Goal: Transaction & Acquisition: Obtain resource

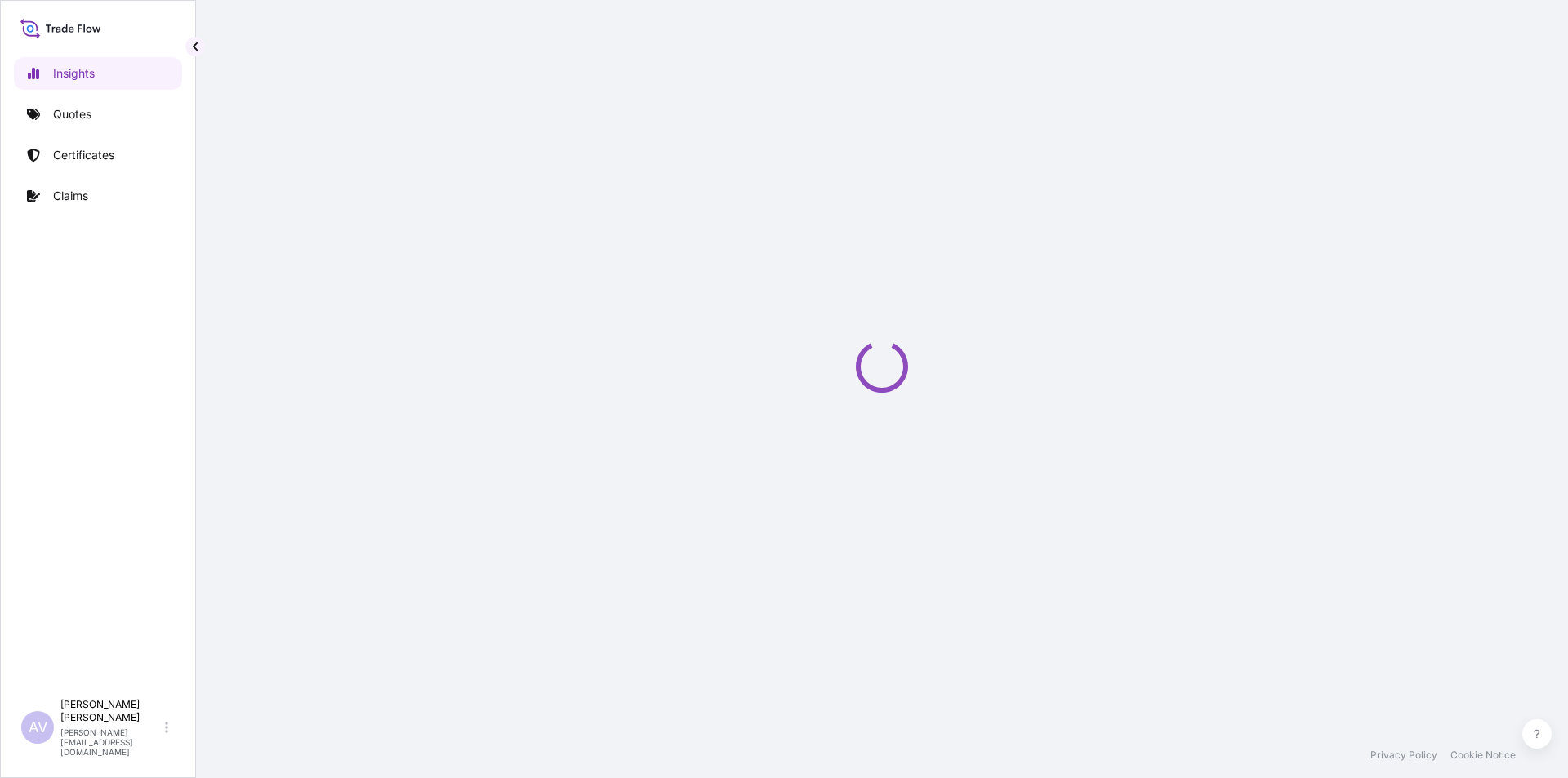
select select "2025"
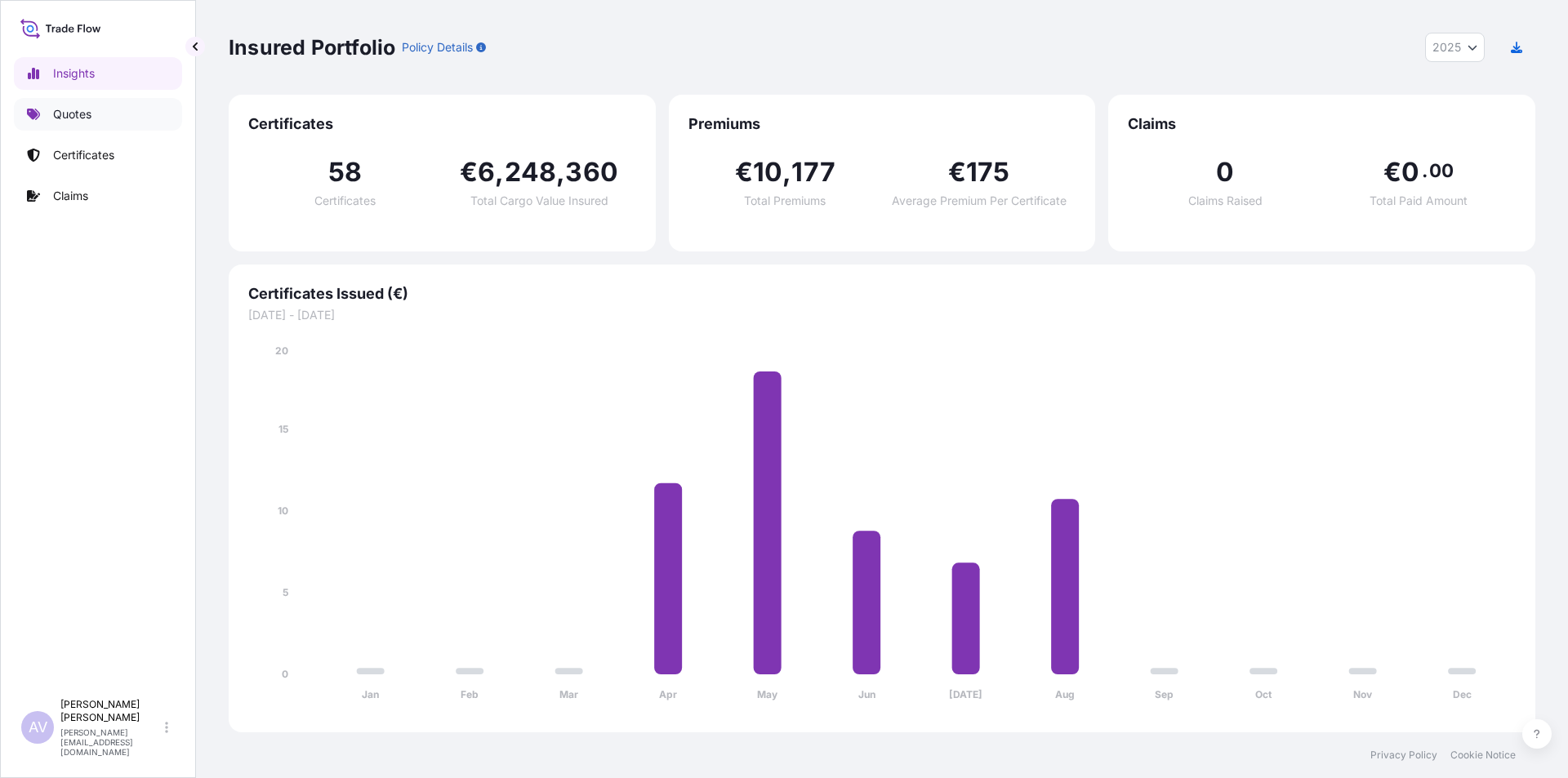
click at [76, 112] on p "Quotes" at bounding box center [72, 114] width 38 height 17
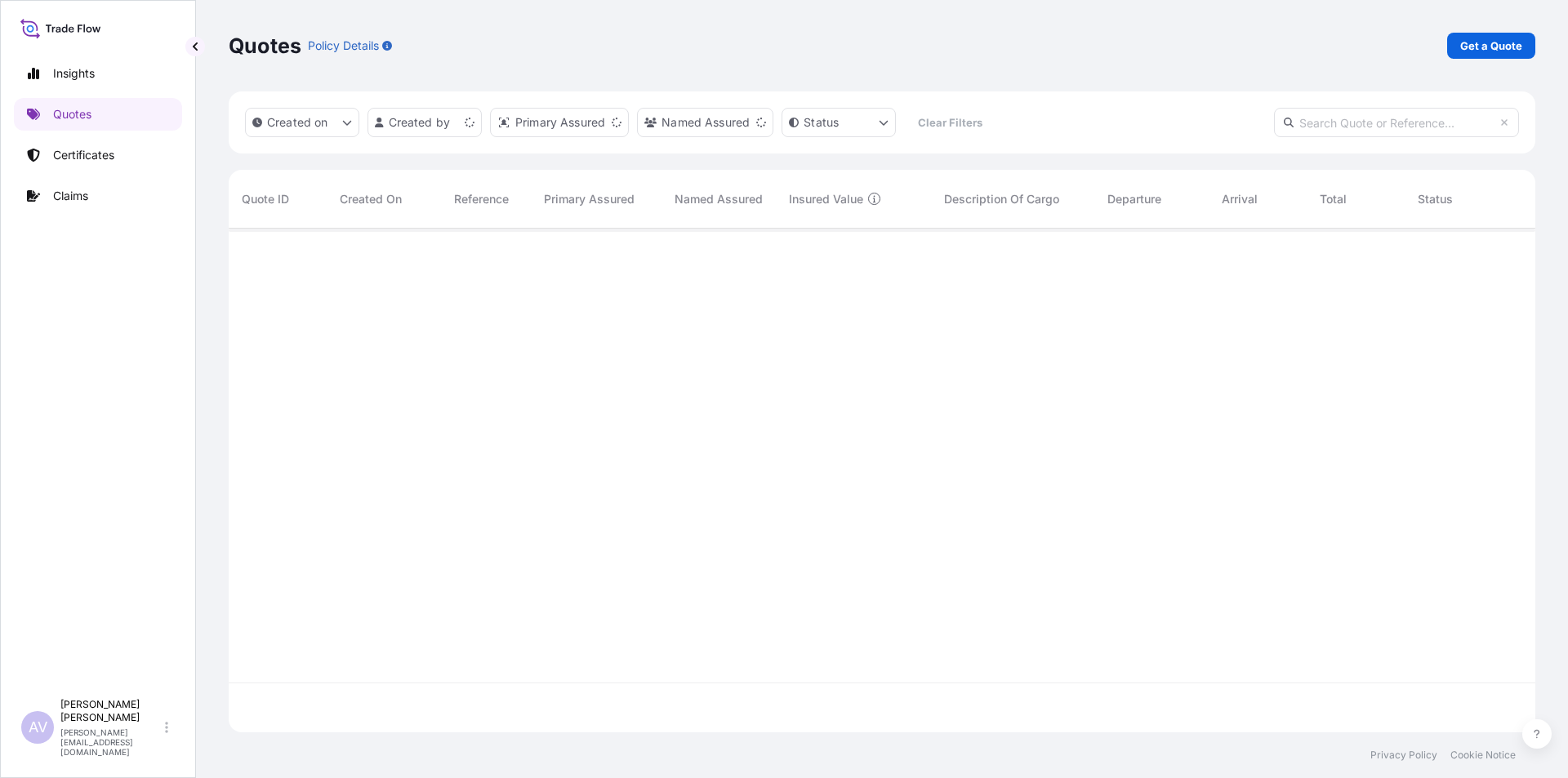
scroll to position [501, 1295]
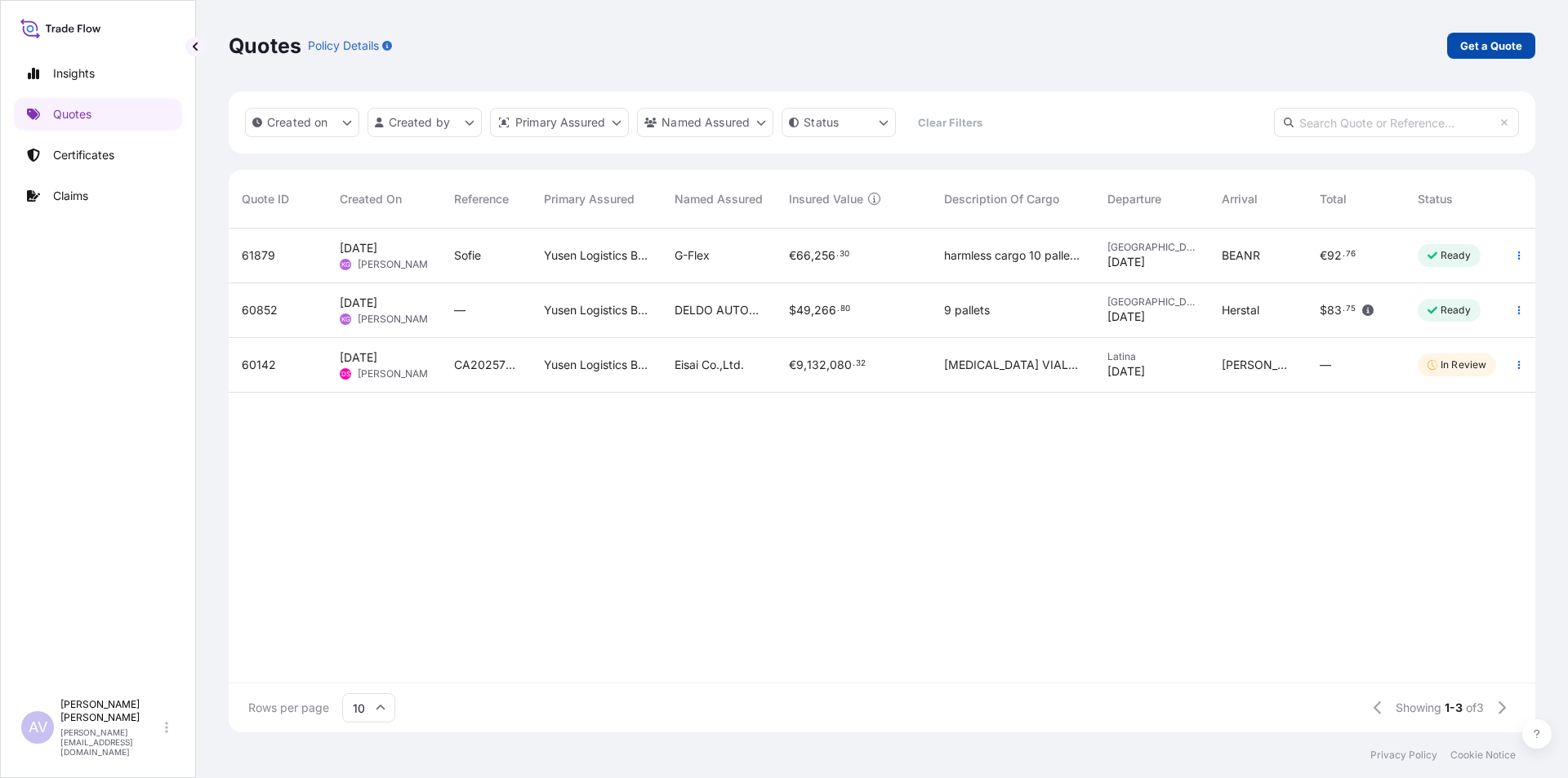
click at [1490, 36] on link "Get a Quote" at bounding box center [1492, 46] width 88 height 27
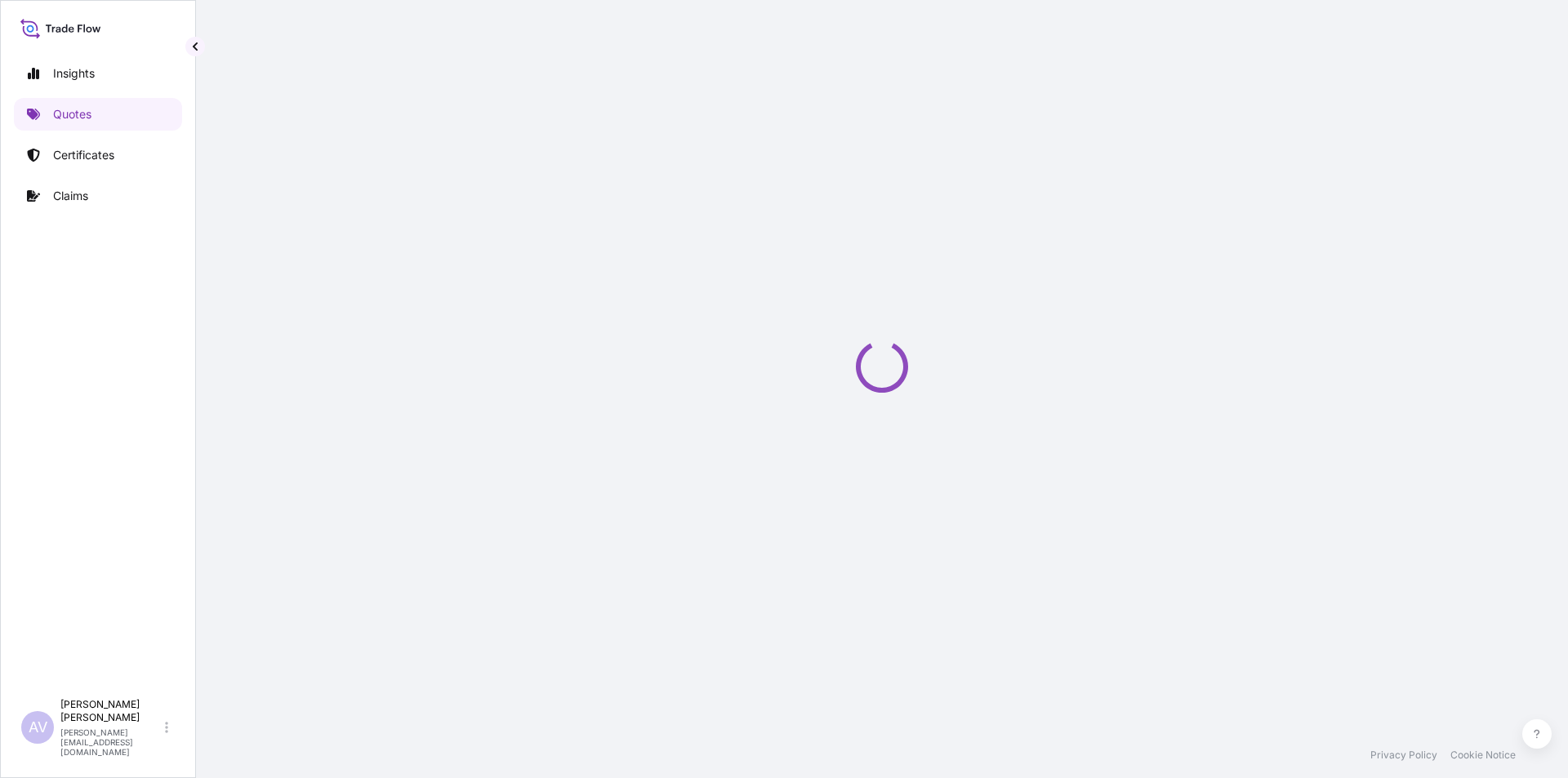
select select "Sea"
select select "21"
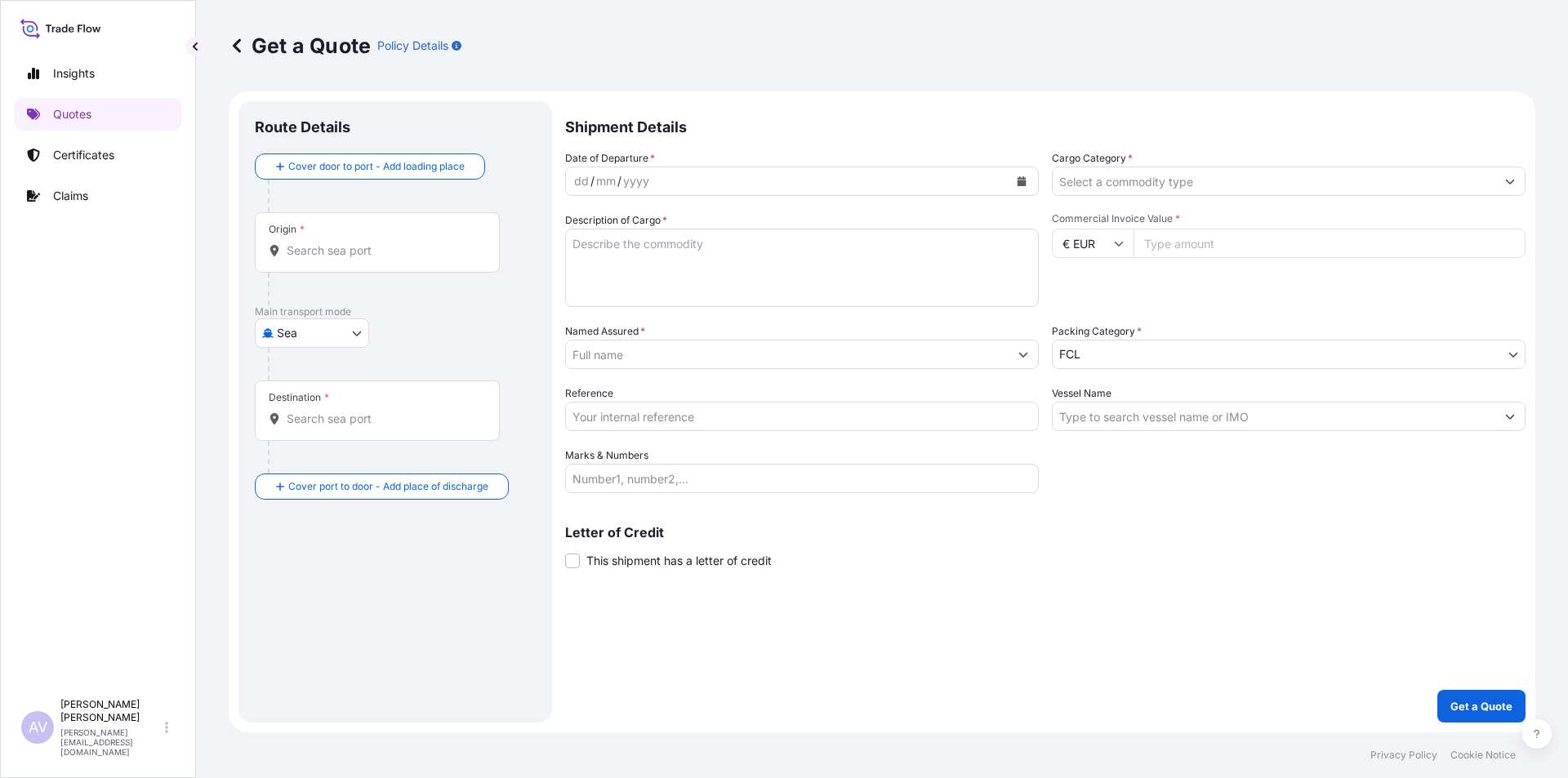
click at [327, 241] on div "Origin *" at bounding box center [377, 242] width 245 height 61
click at [327, 242] on input "Origin *" at bounding box center [383, 250] width 192 height 17
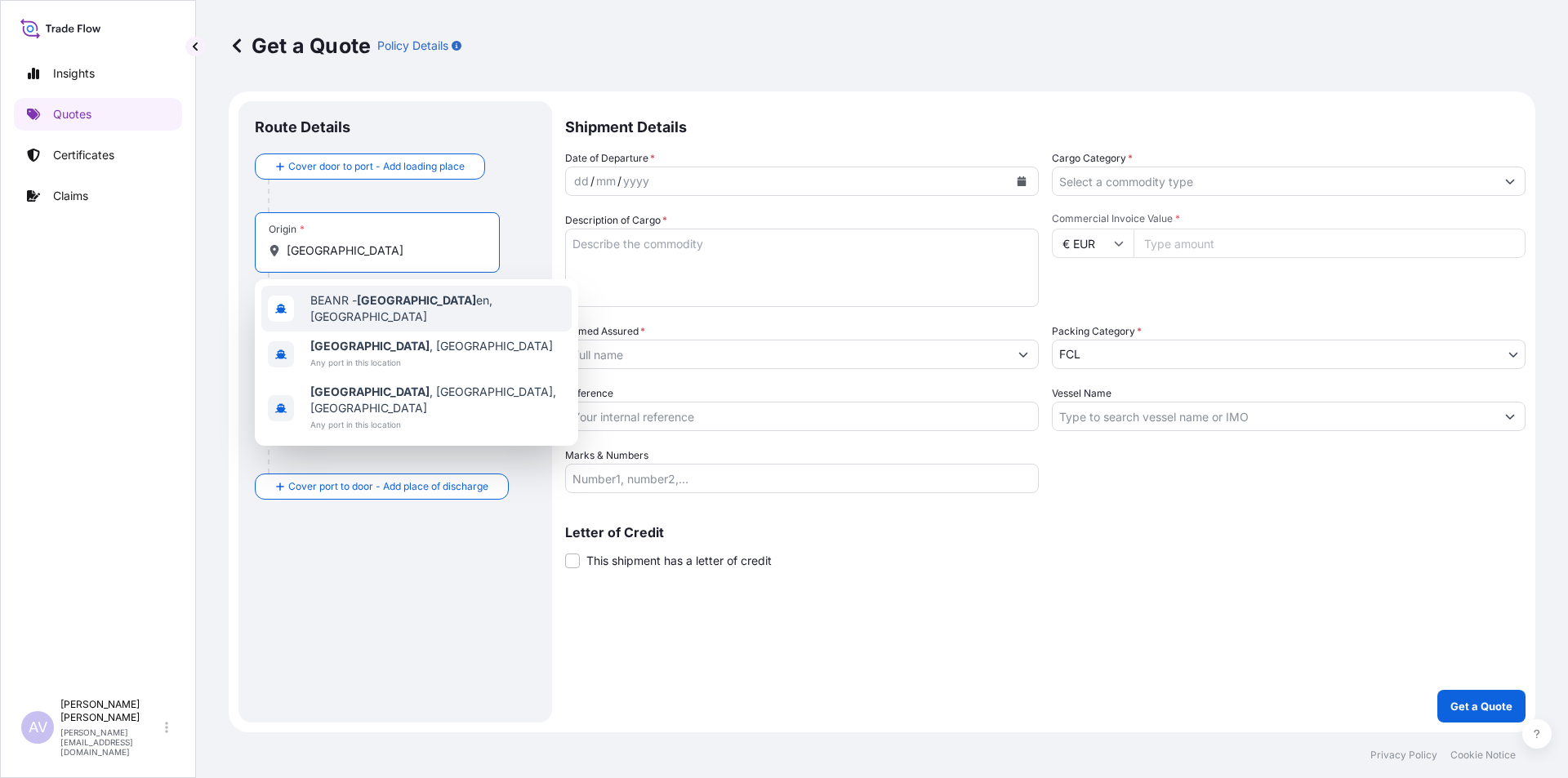
click at [353, 302] on span "BEANR - [GEOGRAPHIC_DATA] en, [GEOGRAPHIC_DATA]" at bounding box center [437, 308] width 255 height 32
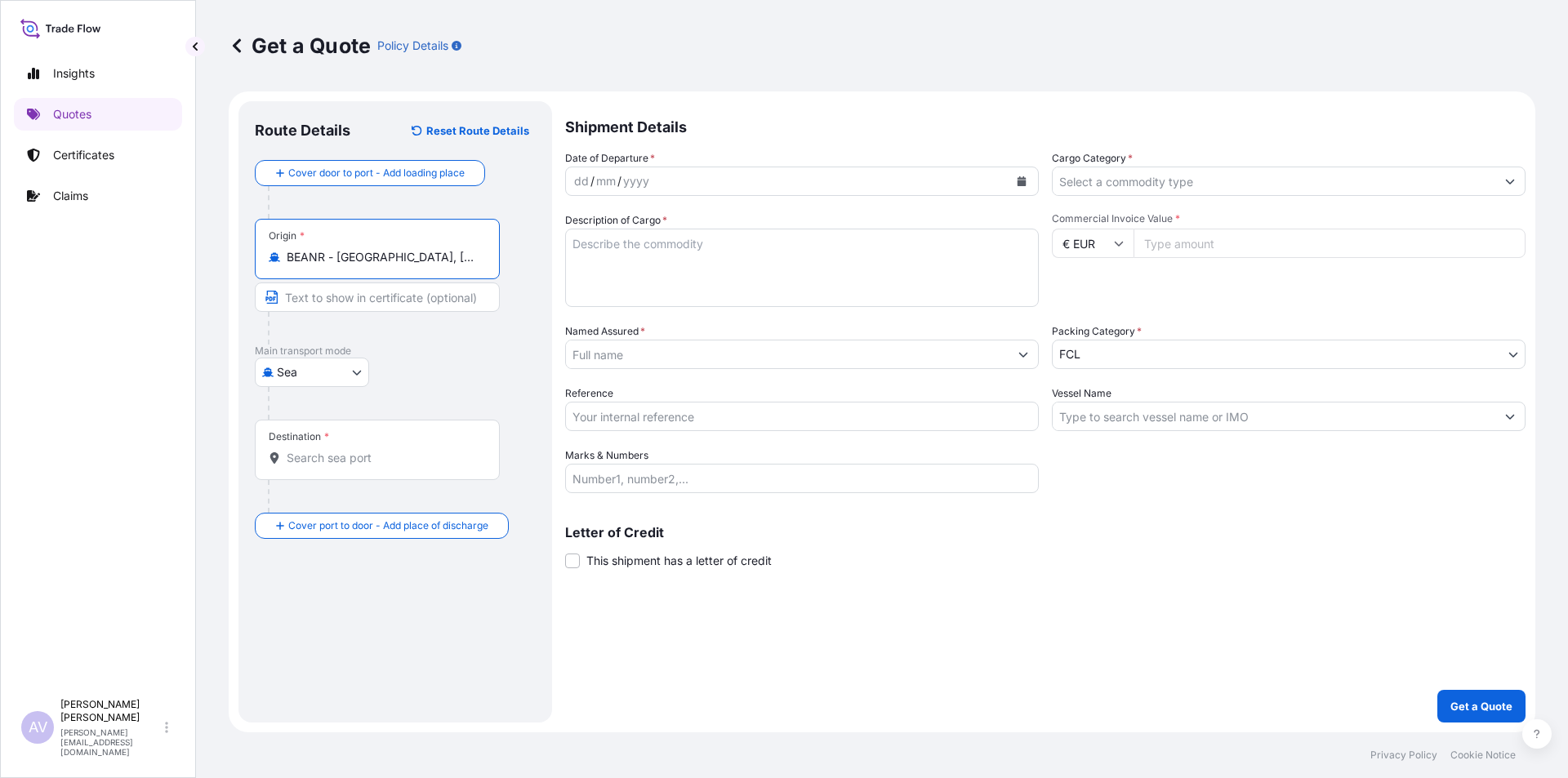
type input "BEANR - [GEOGRAPHIC_DATA], [GEOGRAPHIC_DATA]"
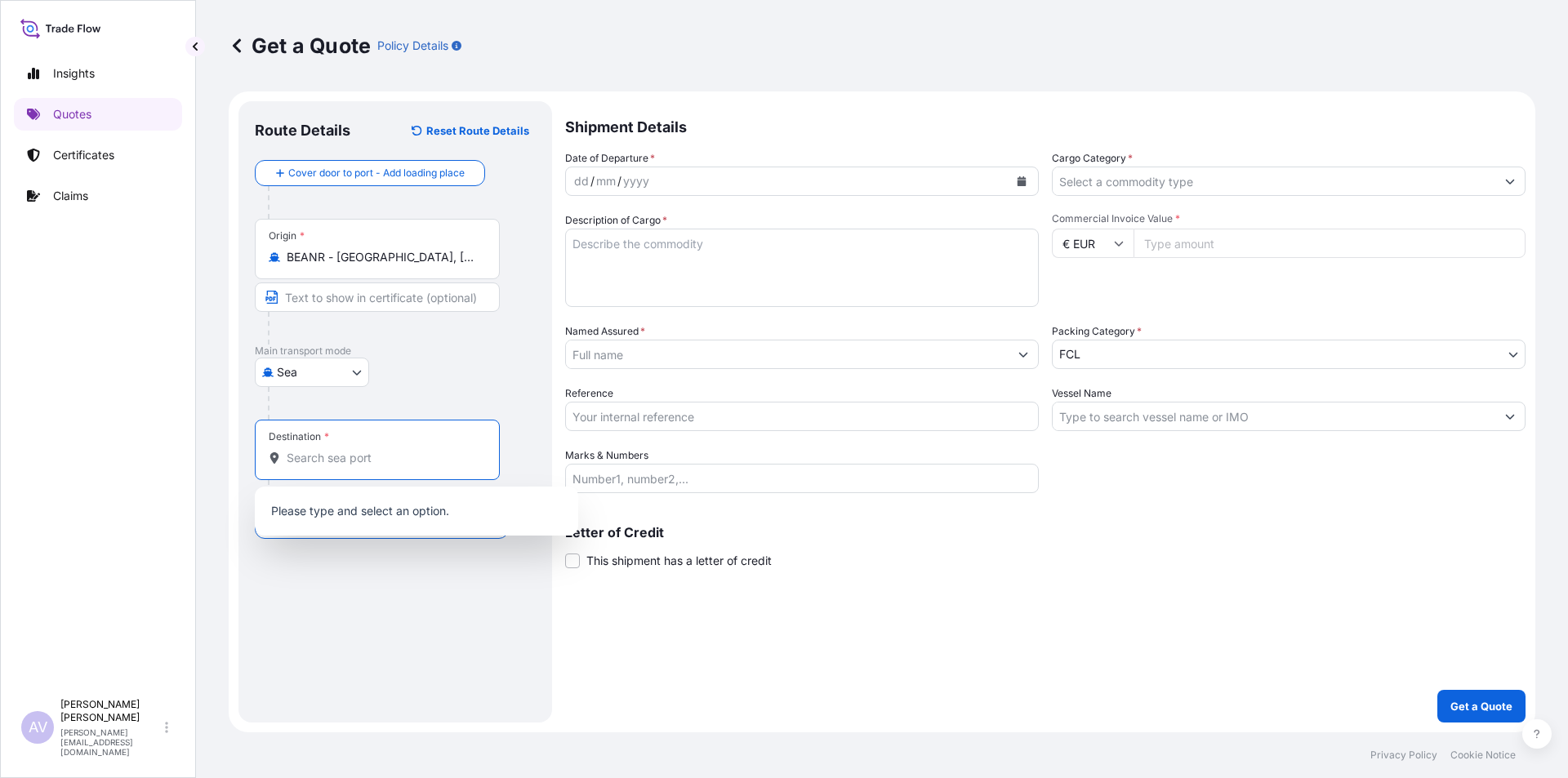
click at [308, 450] on input "Destination *" at bounding box center [383, 458] width 192 height 17
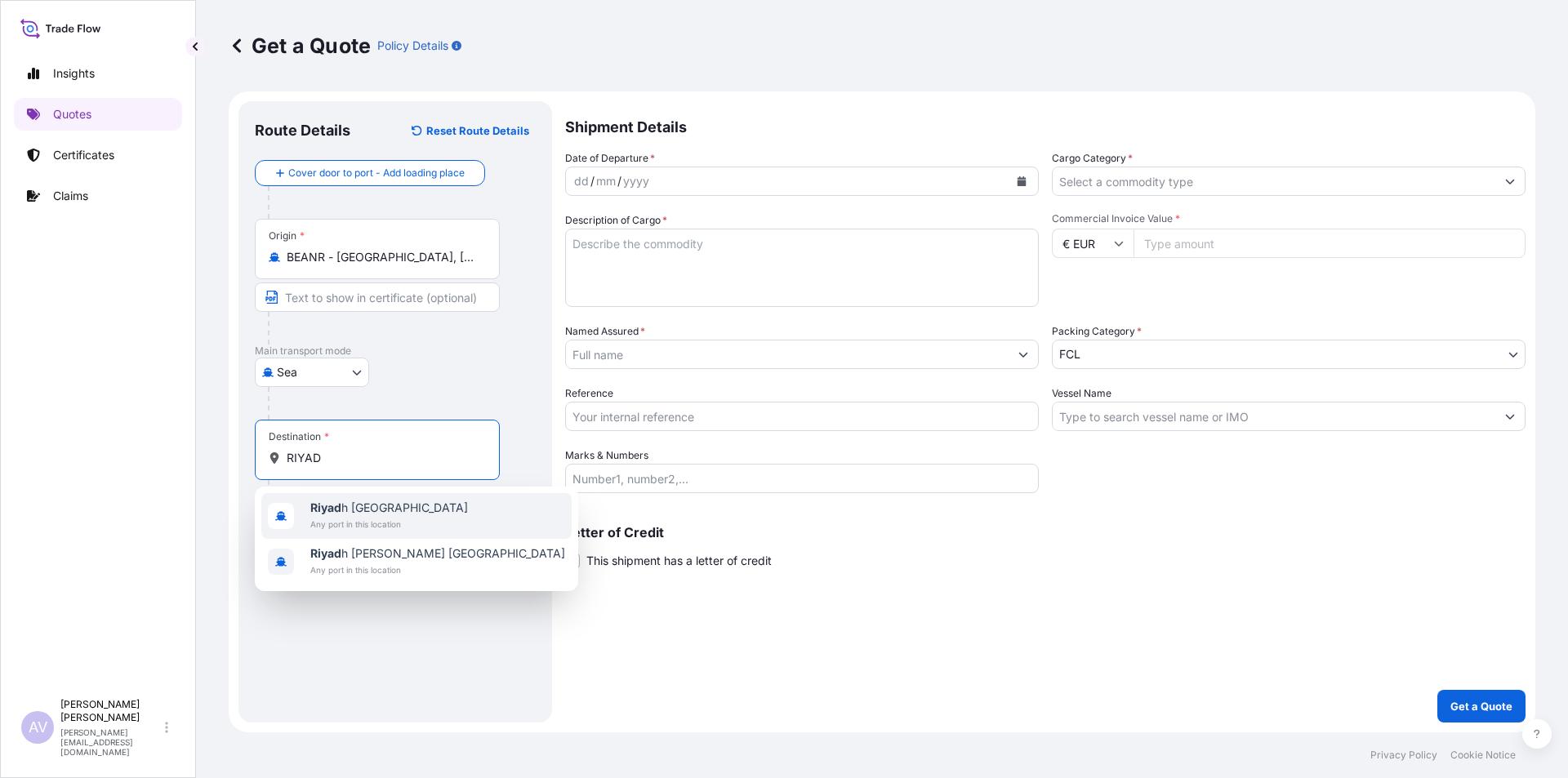
click at [333, 513] on b "Riyad" at bounding box center [325, 508] width 31 height 14
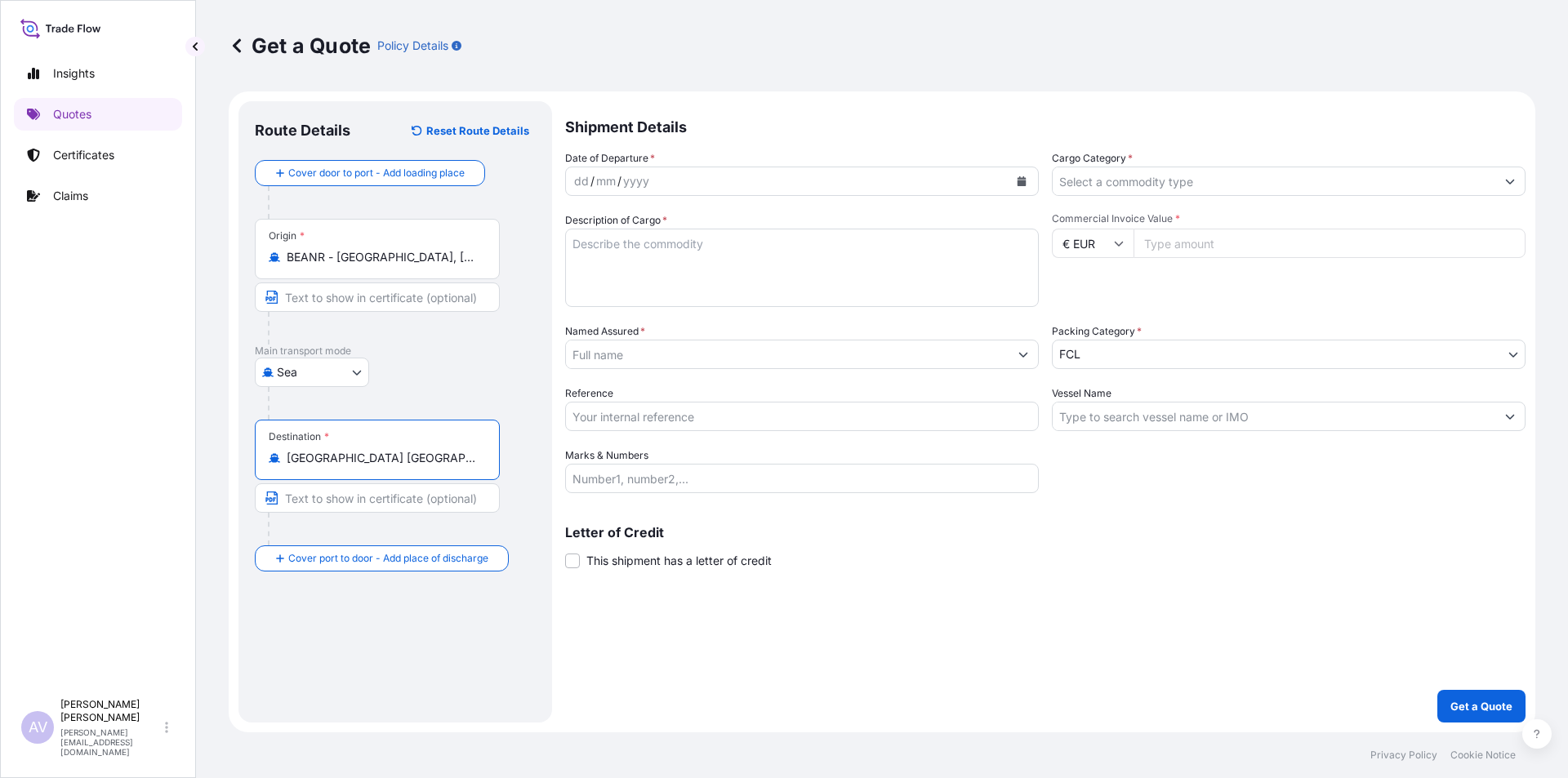
type input "[GEOGRAPHIC_DATA] [GEOGRAPHIC_DATA]"
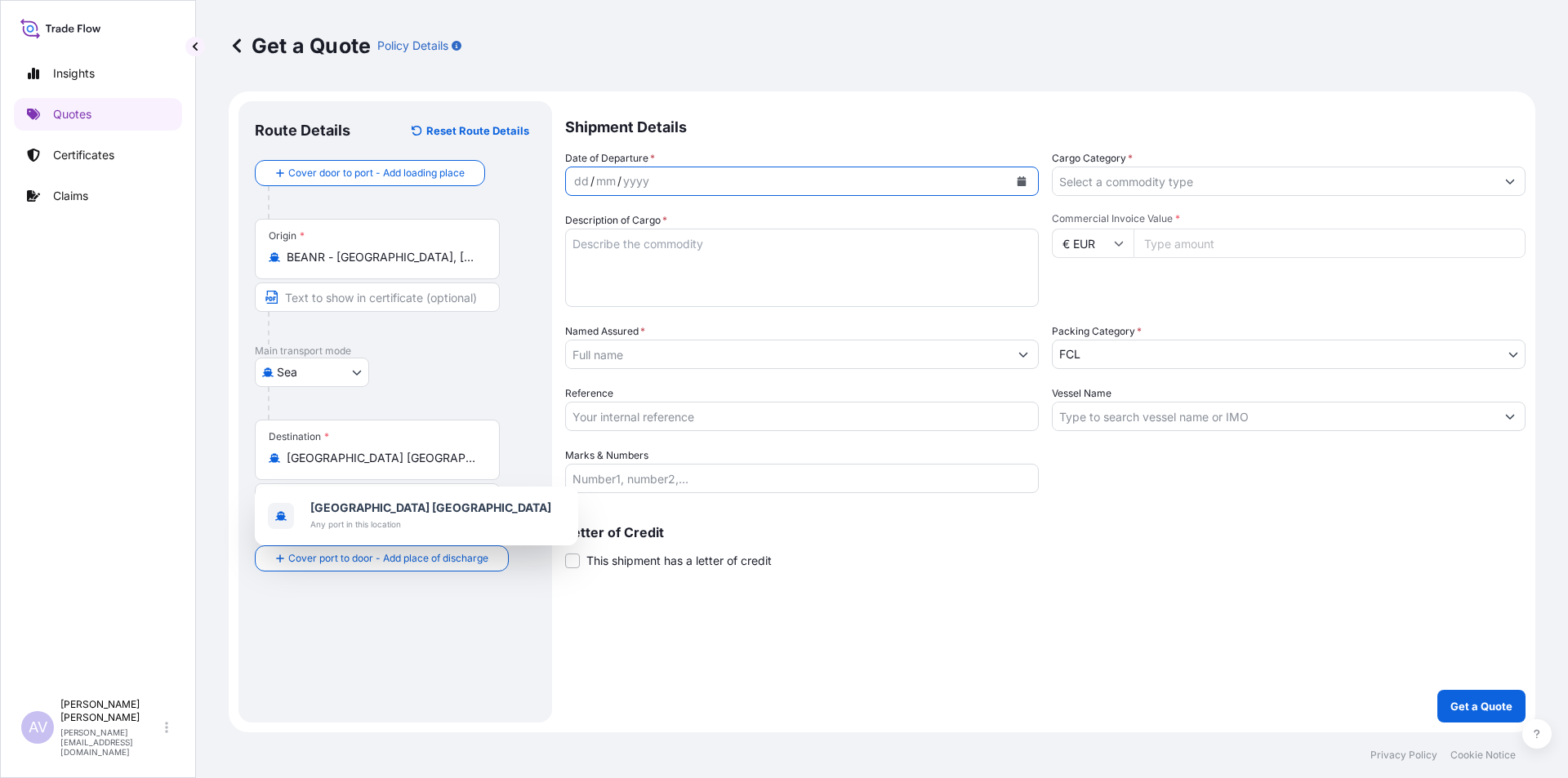
click at [1023, 185] on icon "Calendar" at bounding box center [1022, 182] width 9 height 10
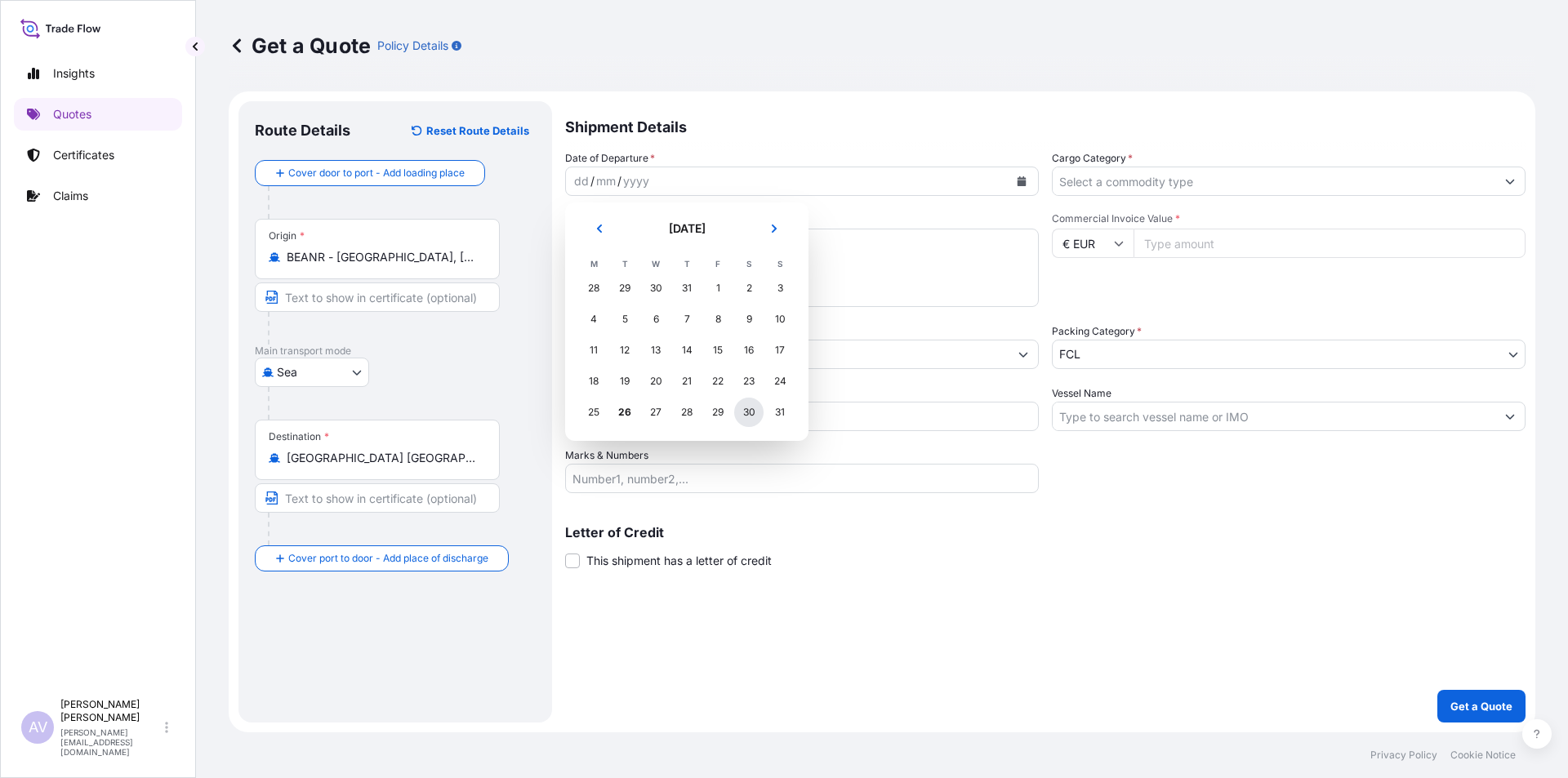
click at [746, 411] on div "30" at bounding box center [748, 411] width 29 height 29
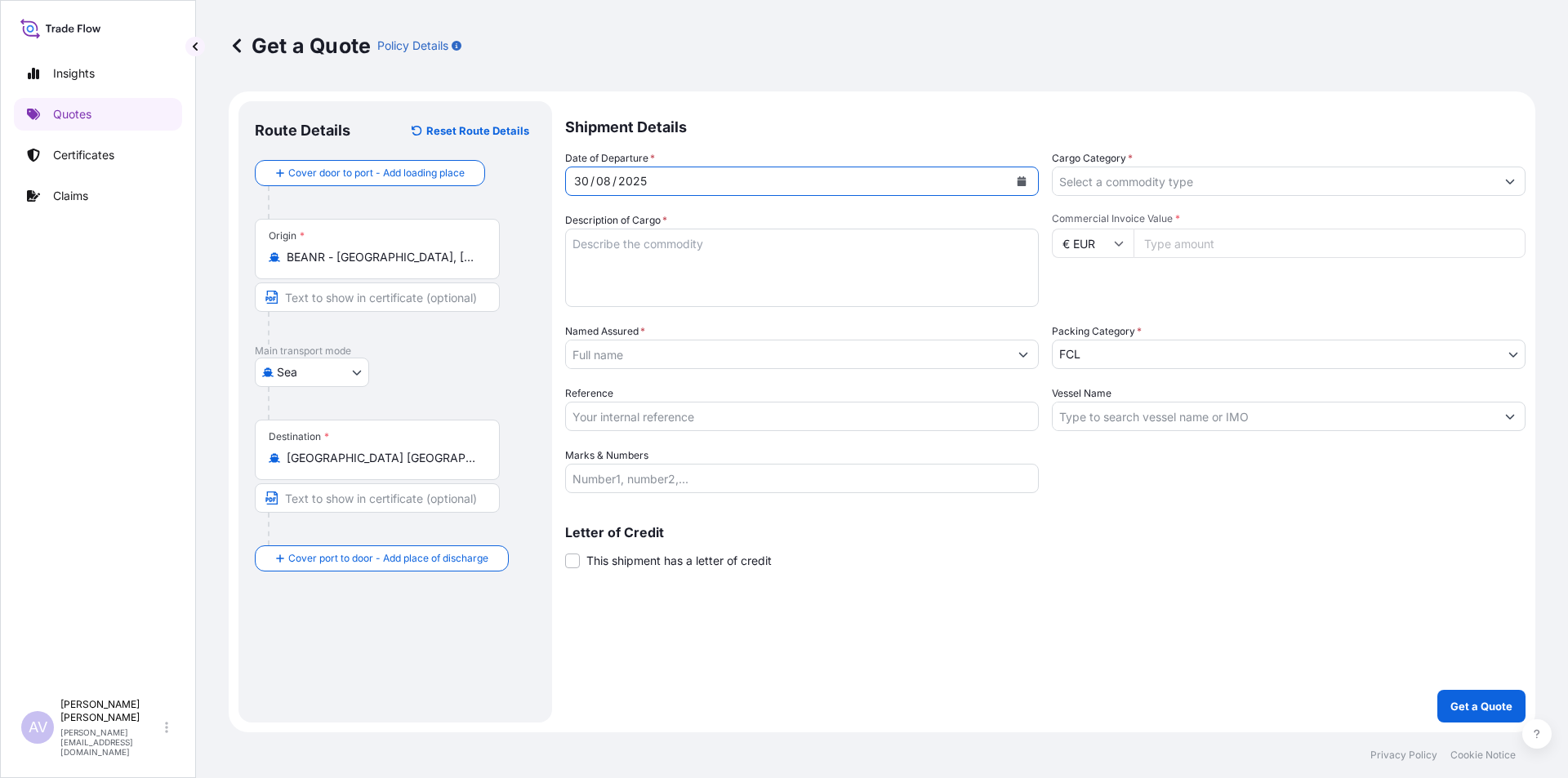
click at [1083, 181] on input "Cargo Category *" at bounding box center [1274, 181] width 443 height 29
type input "TYRES"
click at [793, 238] on textarea "Description of Cargo *" at bounding box center [801, 268] width 474 height 79
type textarea "TYRES"
click at [631, 354] on input "Named Assured *" at bounding box center [787, 354] width 443 height 29
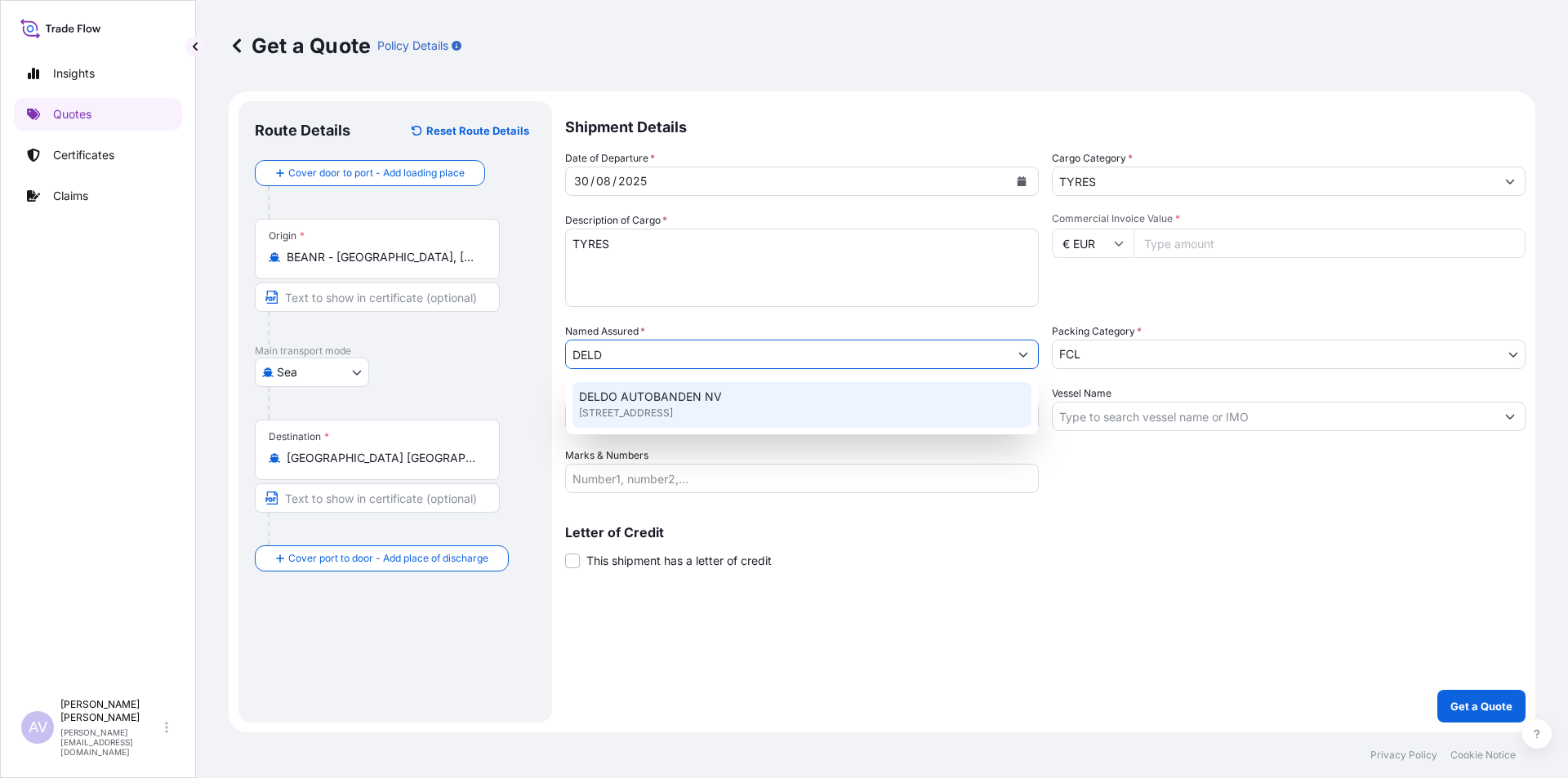
click at [638, 406] on span "[STREET_ADDRESS]" at bounding box center [626, 413] width 94 height 17
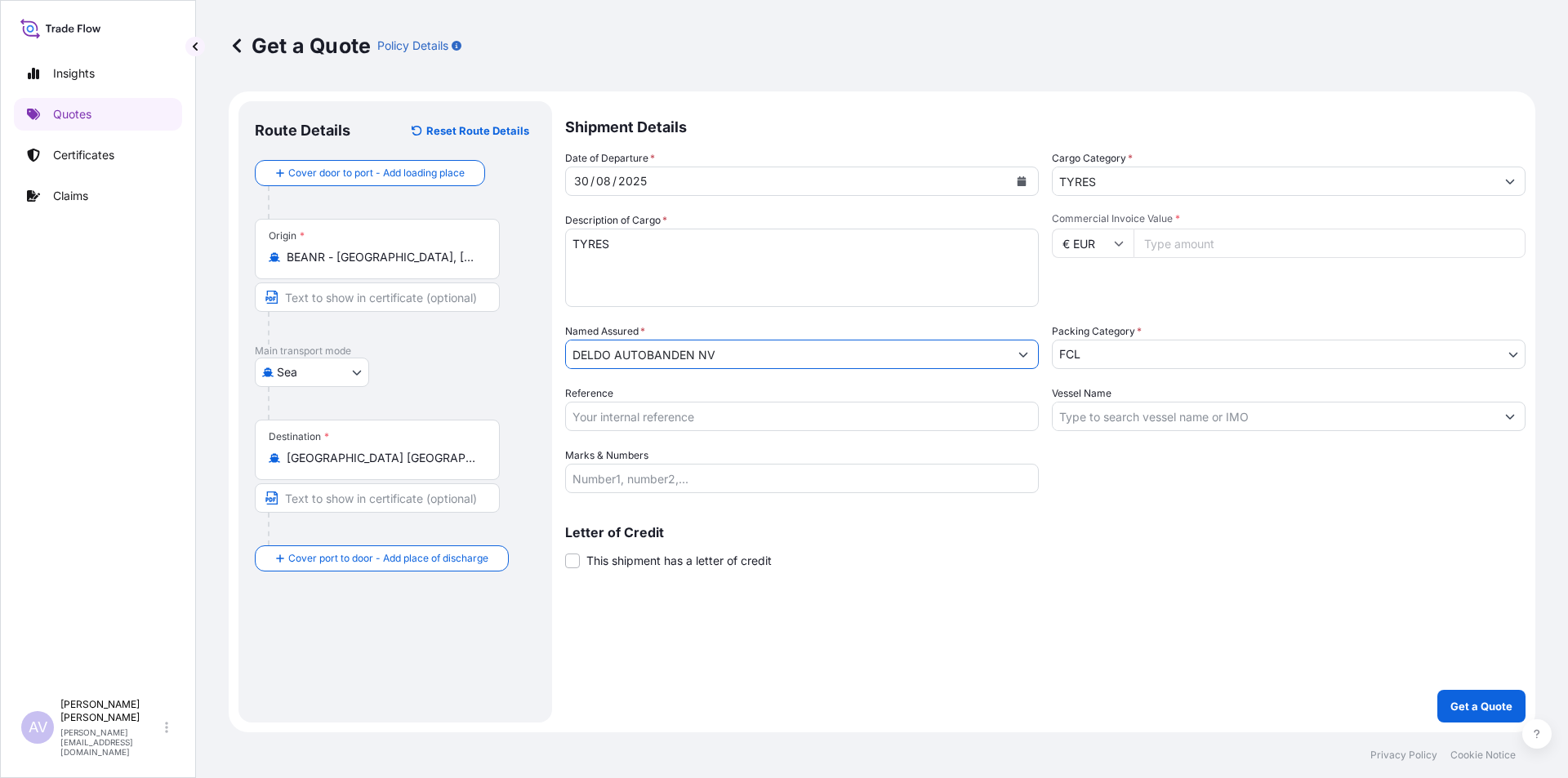
type input "DELDO AUTOBANDEN NV"
click at [587, 418] on input "Reference" at bounding box center [801, 416] width 474 height 29
type input "SANR0059935"
click at [1084, 416] on input "Vessel Name" at bounding box center [1274, 416] width 443 height 29
click at [1098, 424] on input "Vessel Name" at bounding box center [1274, 416] width 443 height 29
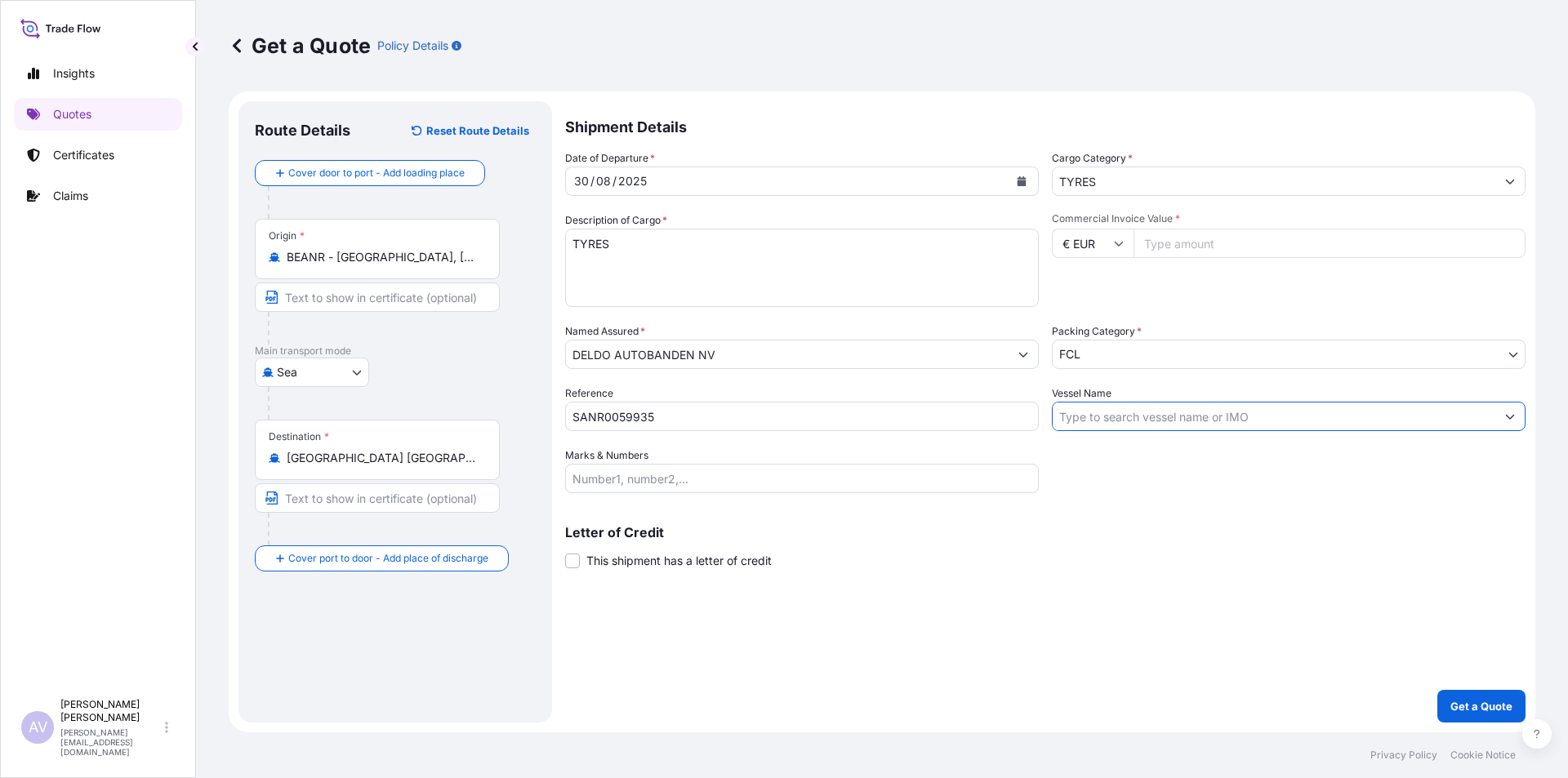
click at [1137, 411] on input "Vessel Name" at bounding box center [1274, 416] width 443 height 29
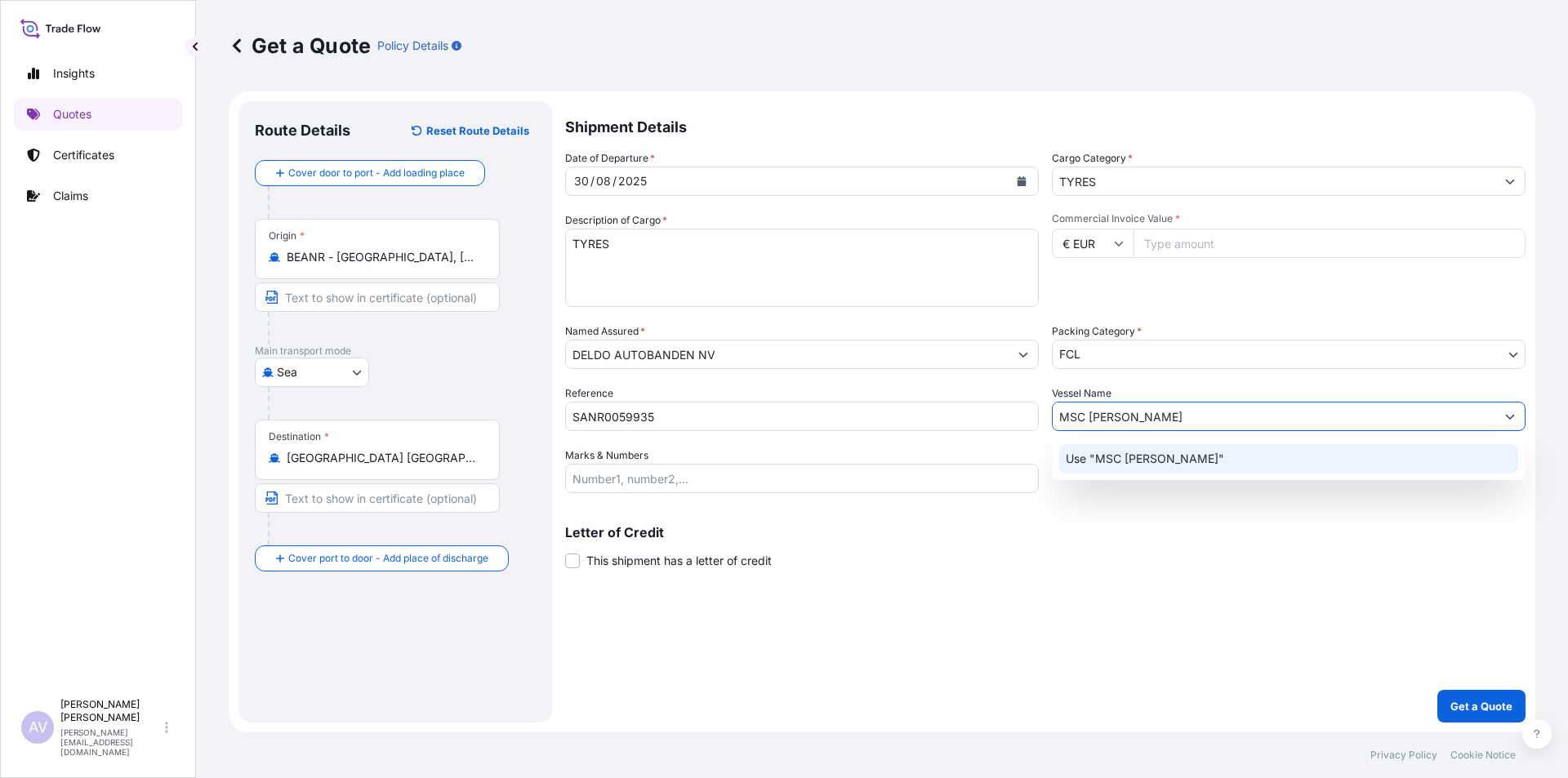
click at [1137, 456] on p "Use "MSC [PERSON_NAME]"" at bounding box center [1145, 459] width 158 height 17
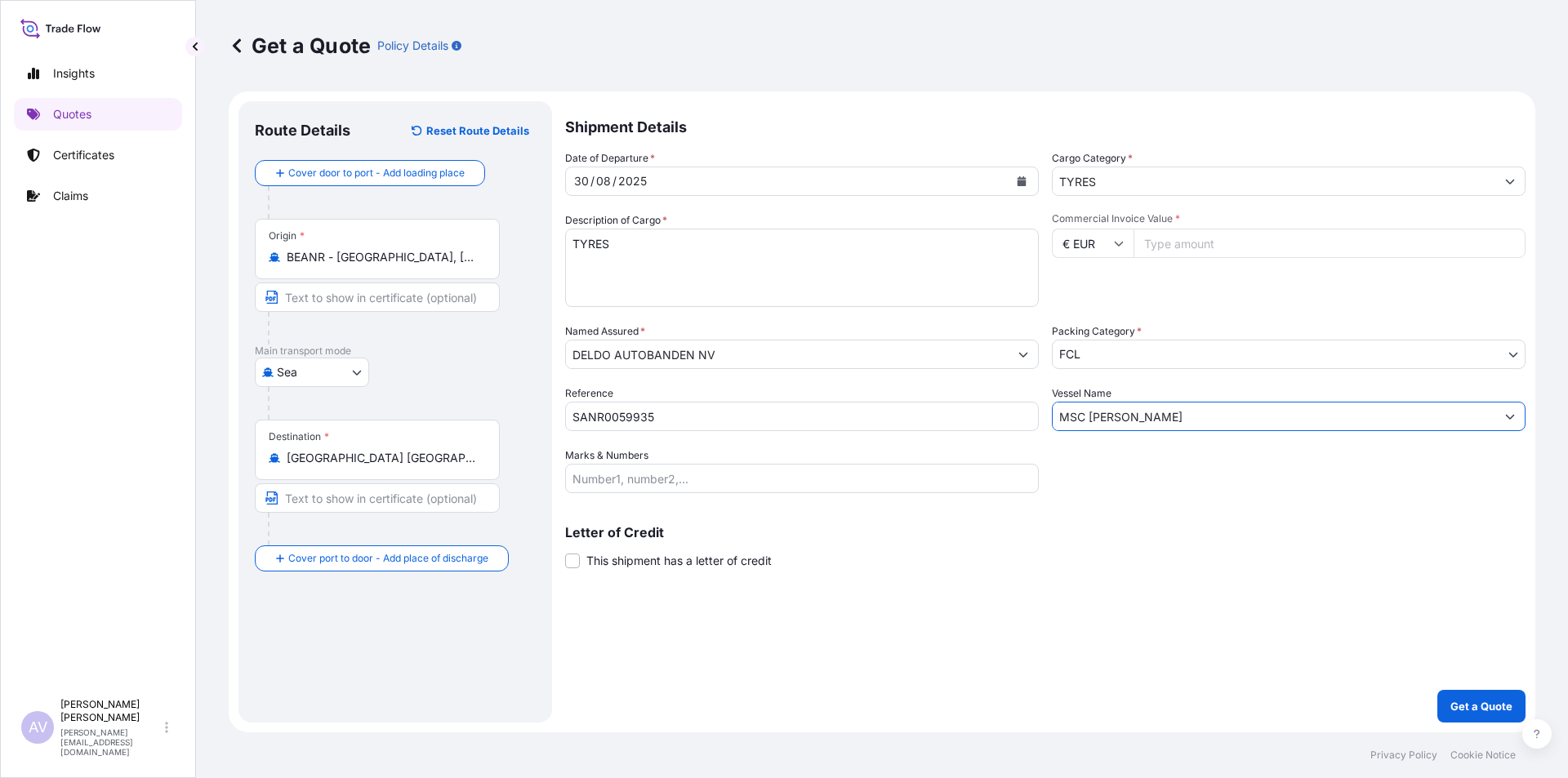
click at [1171, 411] on input "MSC [PERSON_NAME]" at bounding box center [1274, 416] width 443 height 29
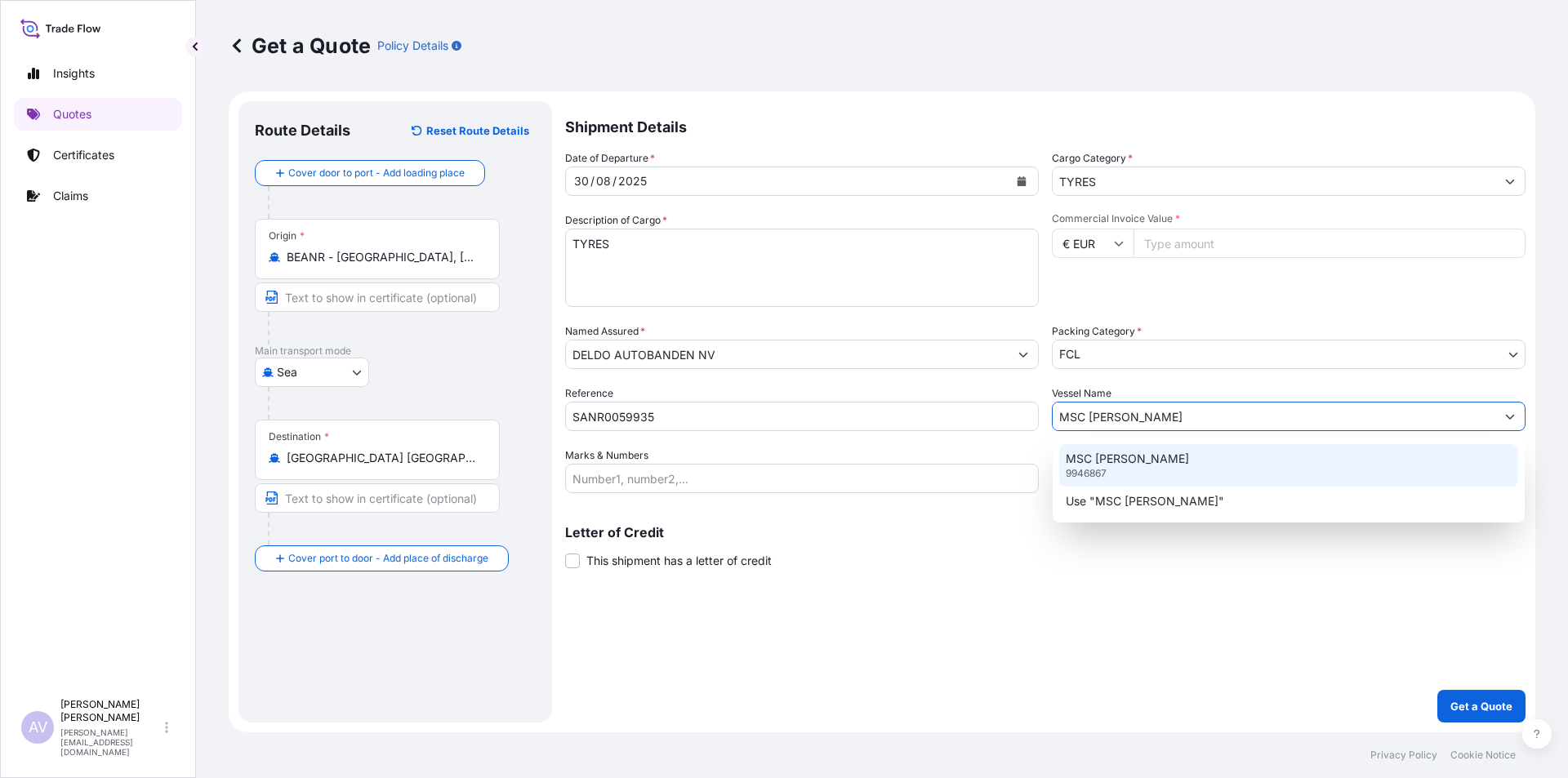
click at [1119, 461] on p "MSC [PERSON_NAME]" at bounding box center [1127, 459] width 124 height 17
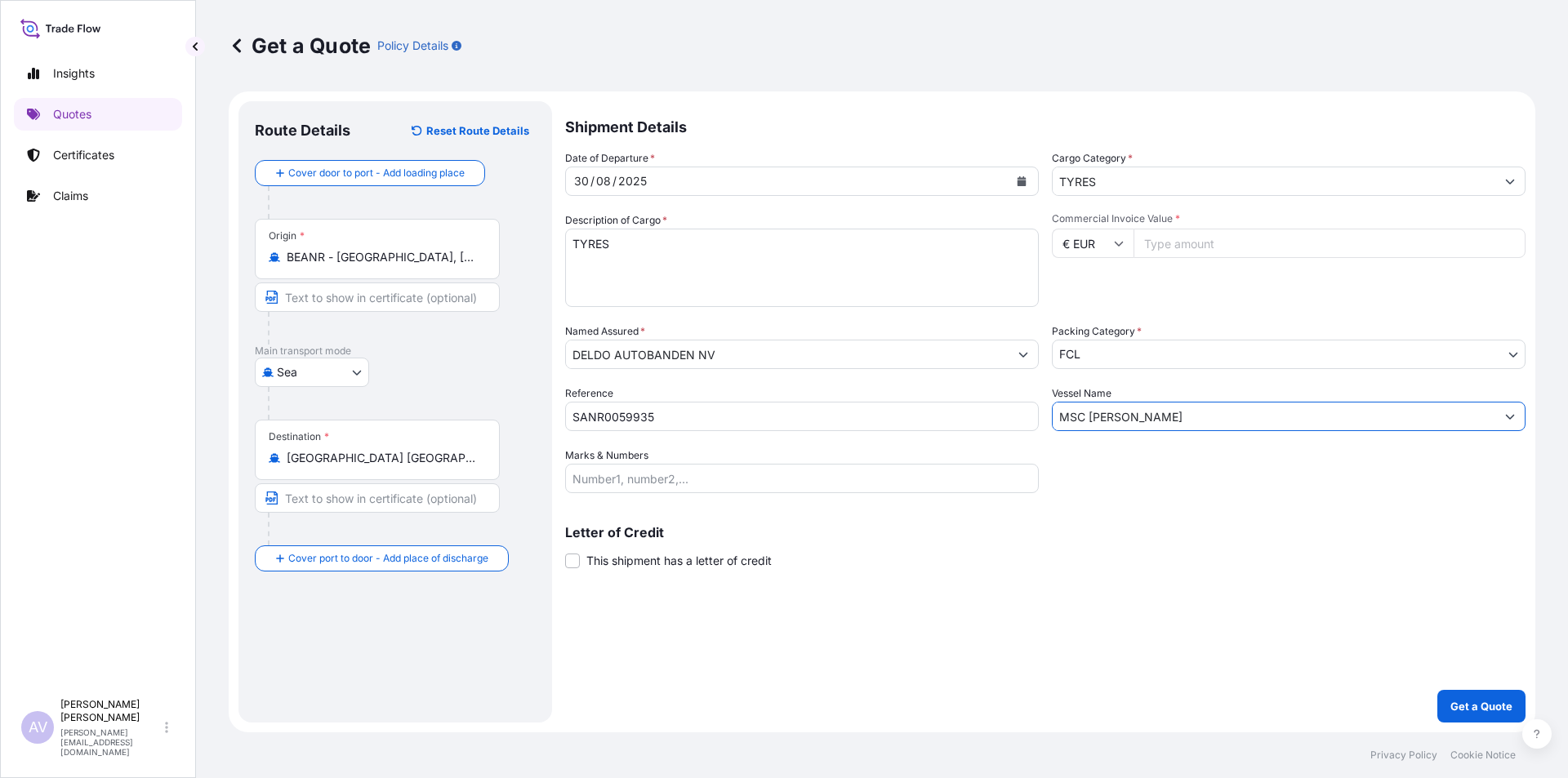
type input "MSC [PERSON_NAME]"
click at [652, 480] on input "Marks & Numbers" at bounding box center [801, 478] width 474 height 29
click at [613, 478] on input "Marks & Numbers" at bounding box center [801, 478] width 474 height 29
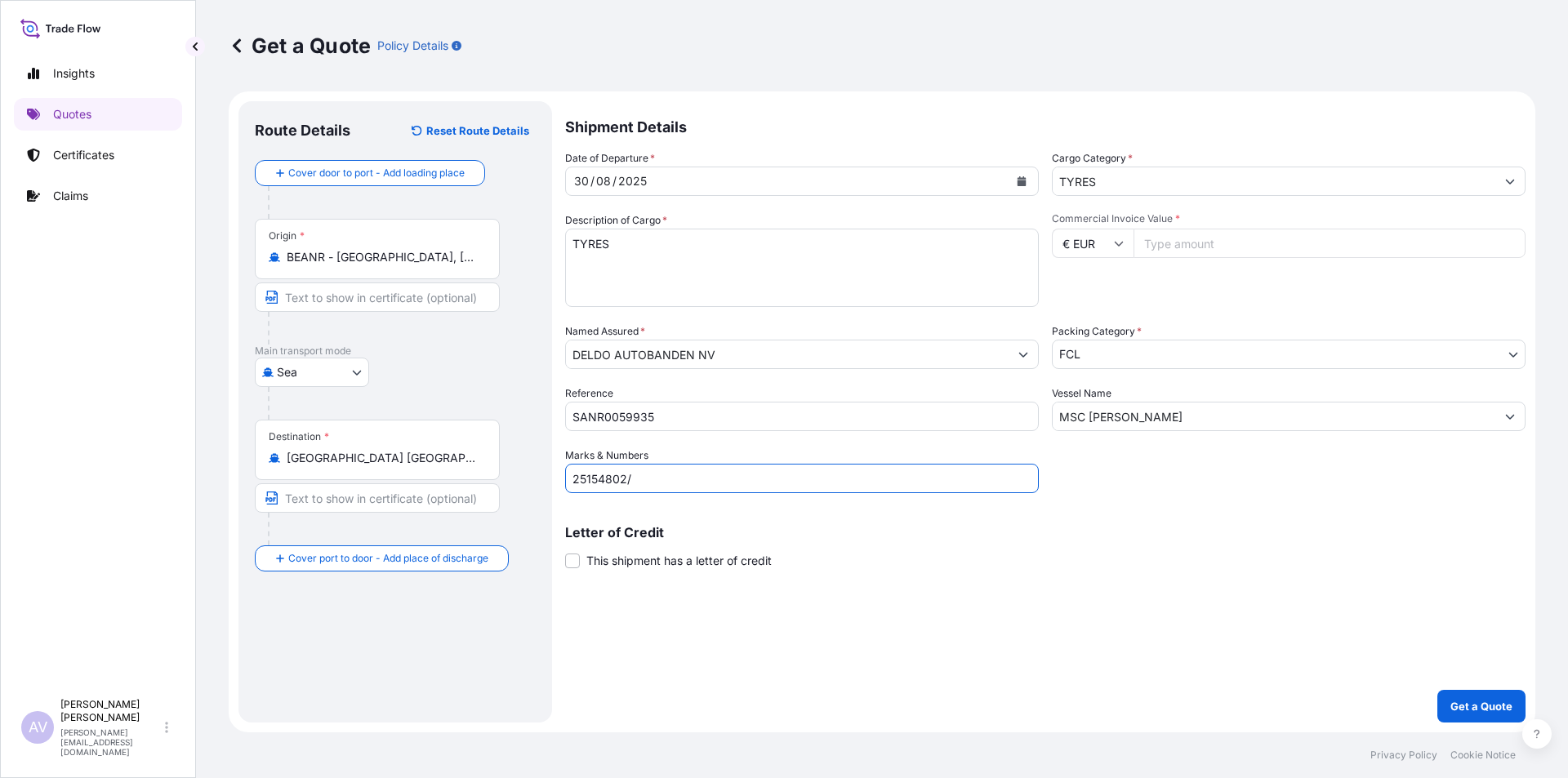
type input "25154802/"
click at [673, 482] on input "25154802/" at bounding box center [801, 478] width 474 height 29
click at [1186, 240] on input "Commercial Invoice Value *" at bounding box center [1330, 243] width 392 height 29
type input "110859"
click at [655, 481] on input "25154802/" at bounding box center [801, 478] width 474 height 29
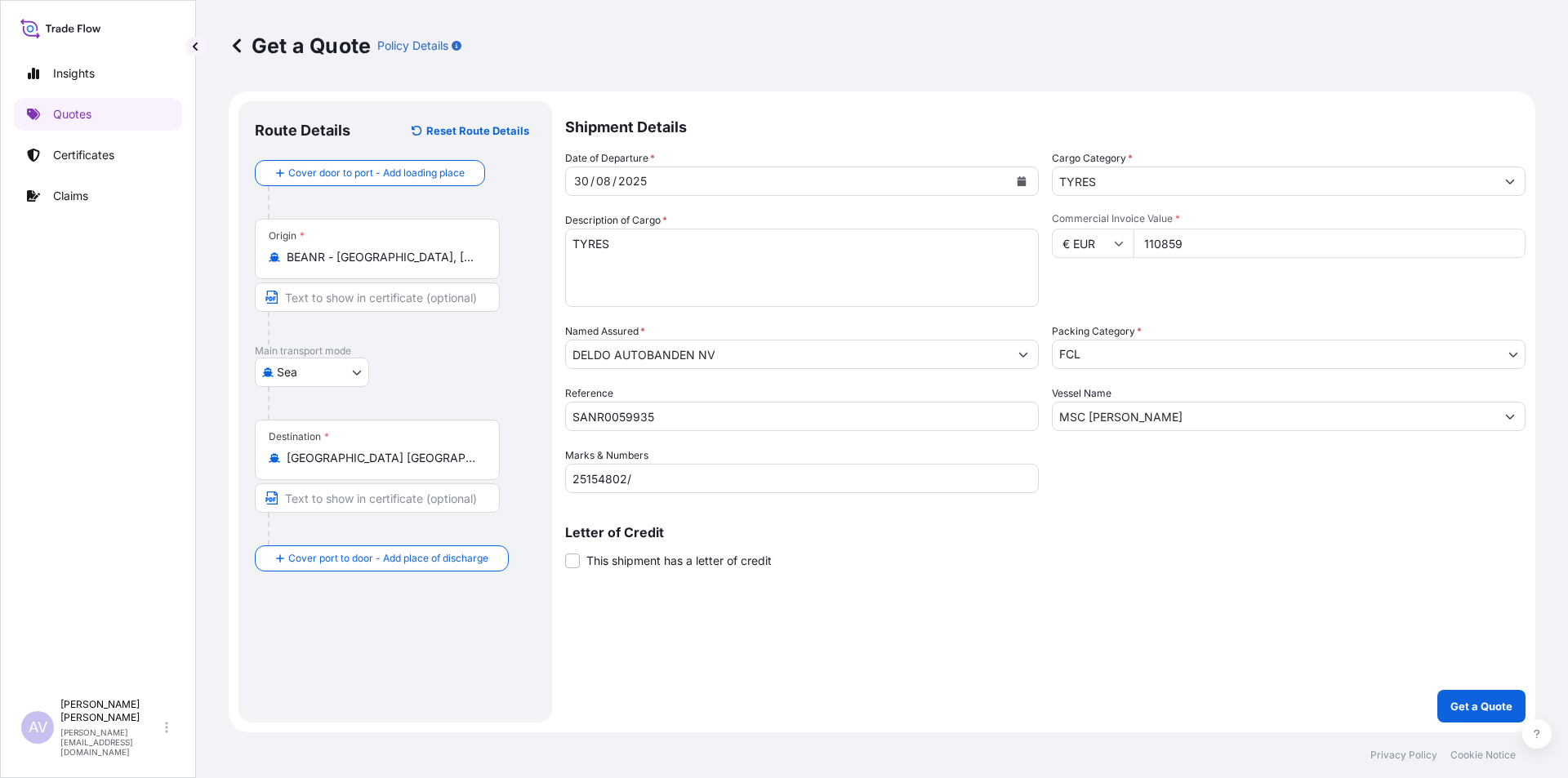
click at [674, 474] on input "25154802/" at bounding box center [801, 478] width 474 height 29
type input "25154802/25154803"
click at [1477, 700] on p "Get a Quote" at bounding box center [1482, 707] width 62 height 17
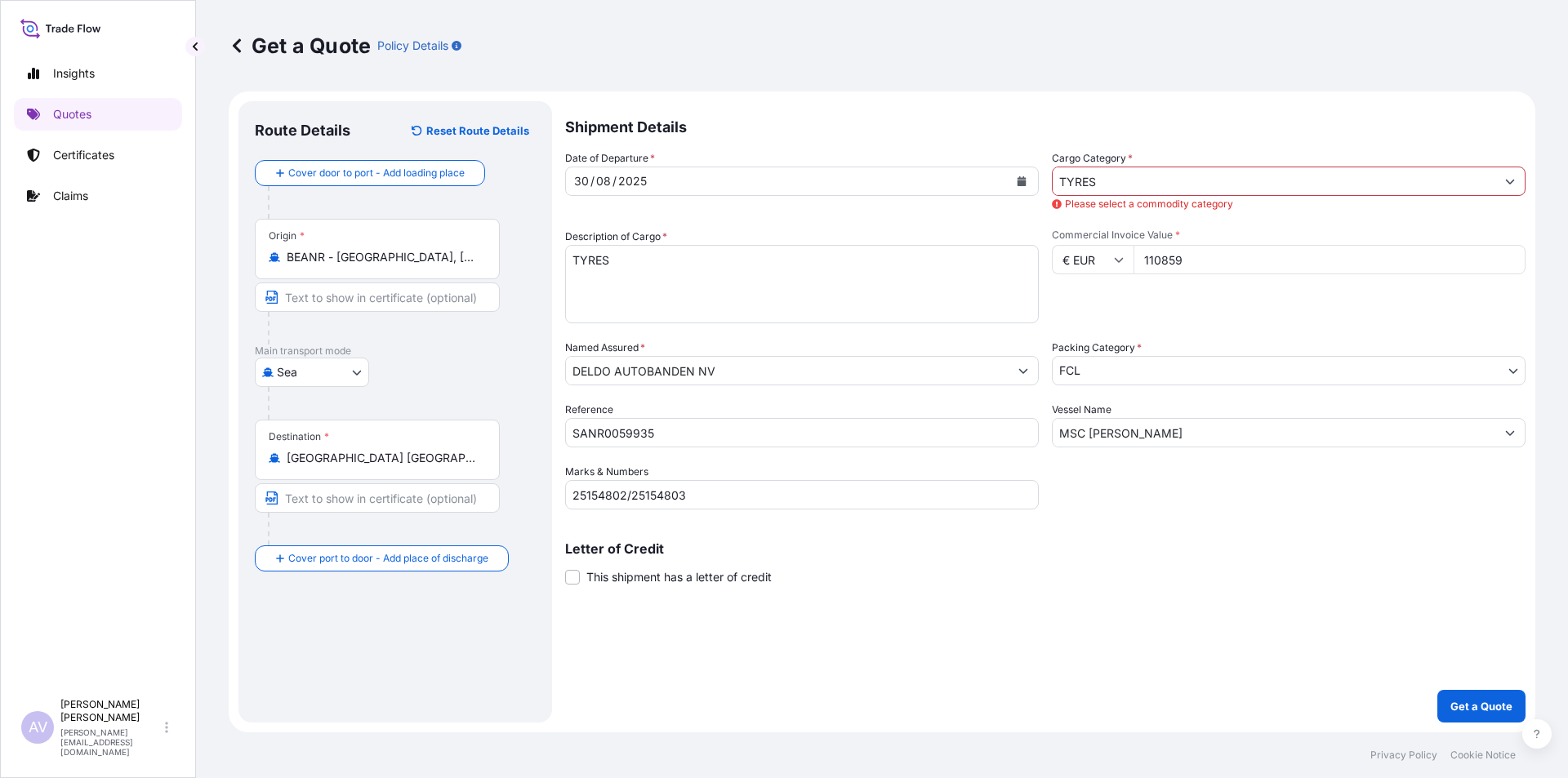
click at [1507, 181] on icon "Show suggestions" at bounding box center [1511, 182] width 9 height 5
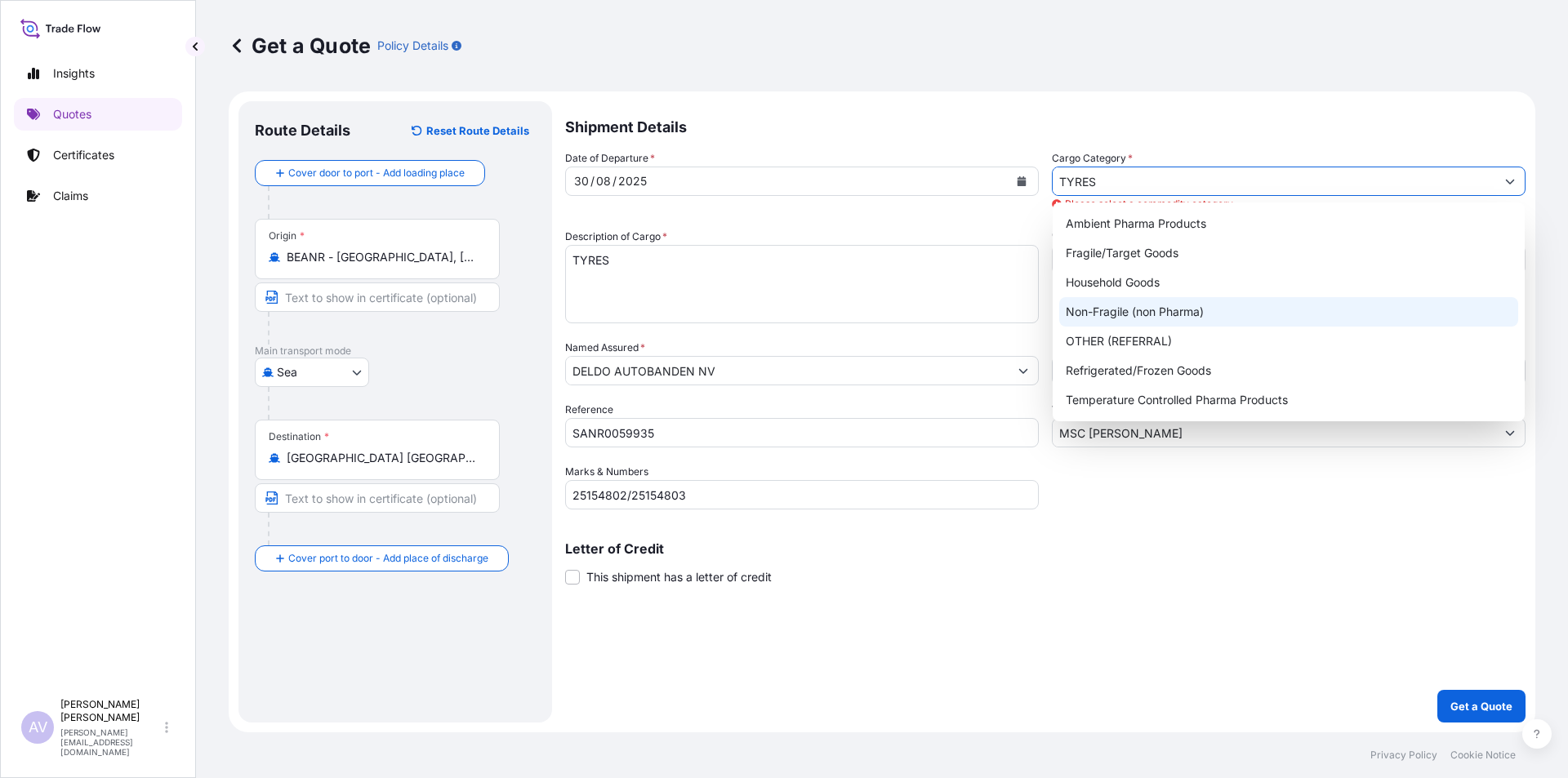
click at [1129, 314] on div "Non-Fragile (non Pharma)" at bounding box center [1288, 311] width 459 height 29
type input "Non-Fragile (non Pharma)"
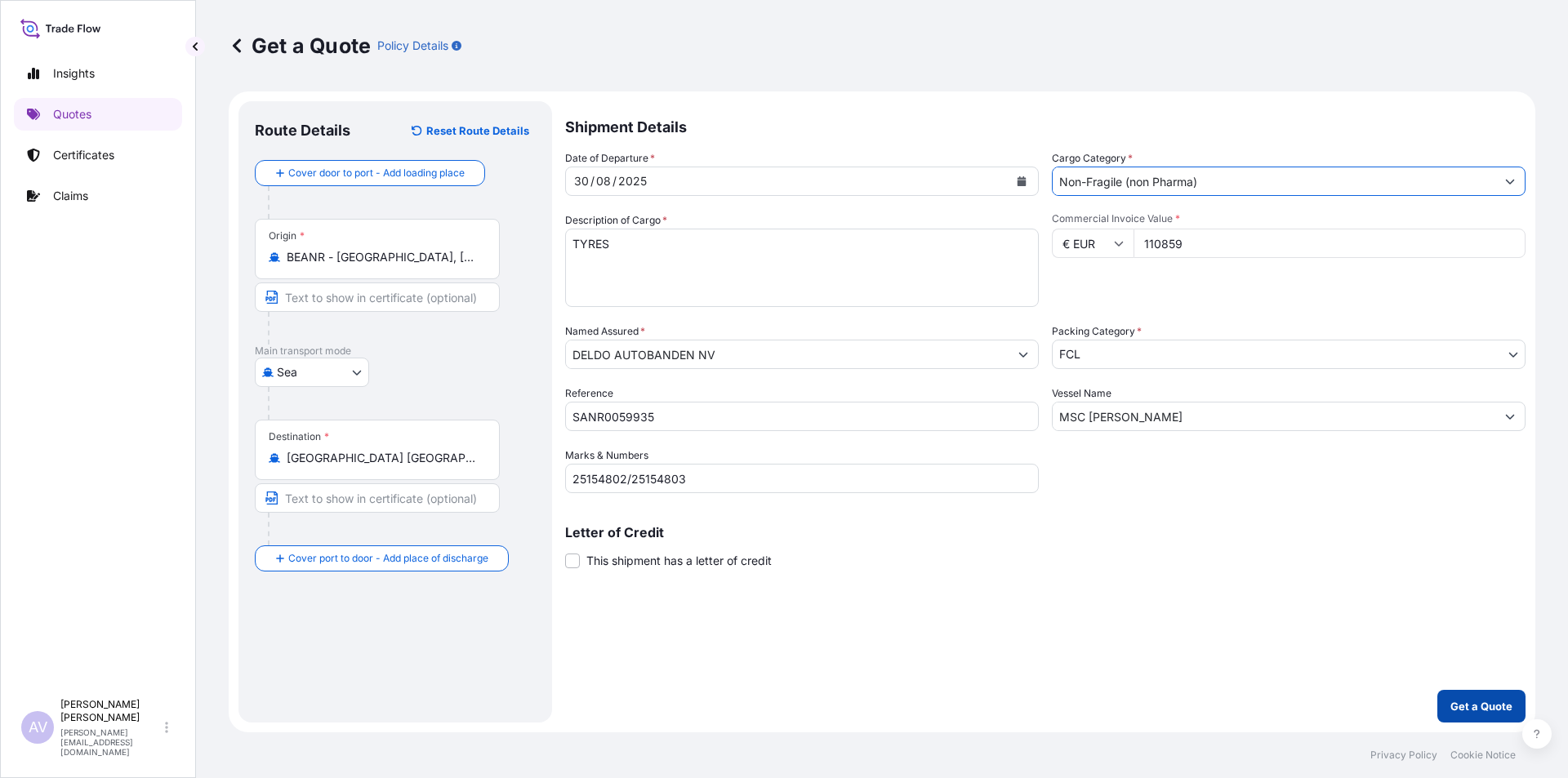
click at [1488, 708] on p "Get a Quote" at bounding box center [1482, 707] width 62 height 17
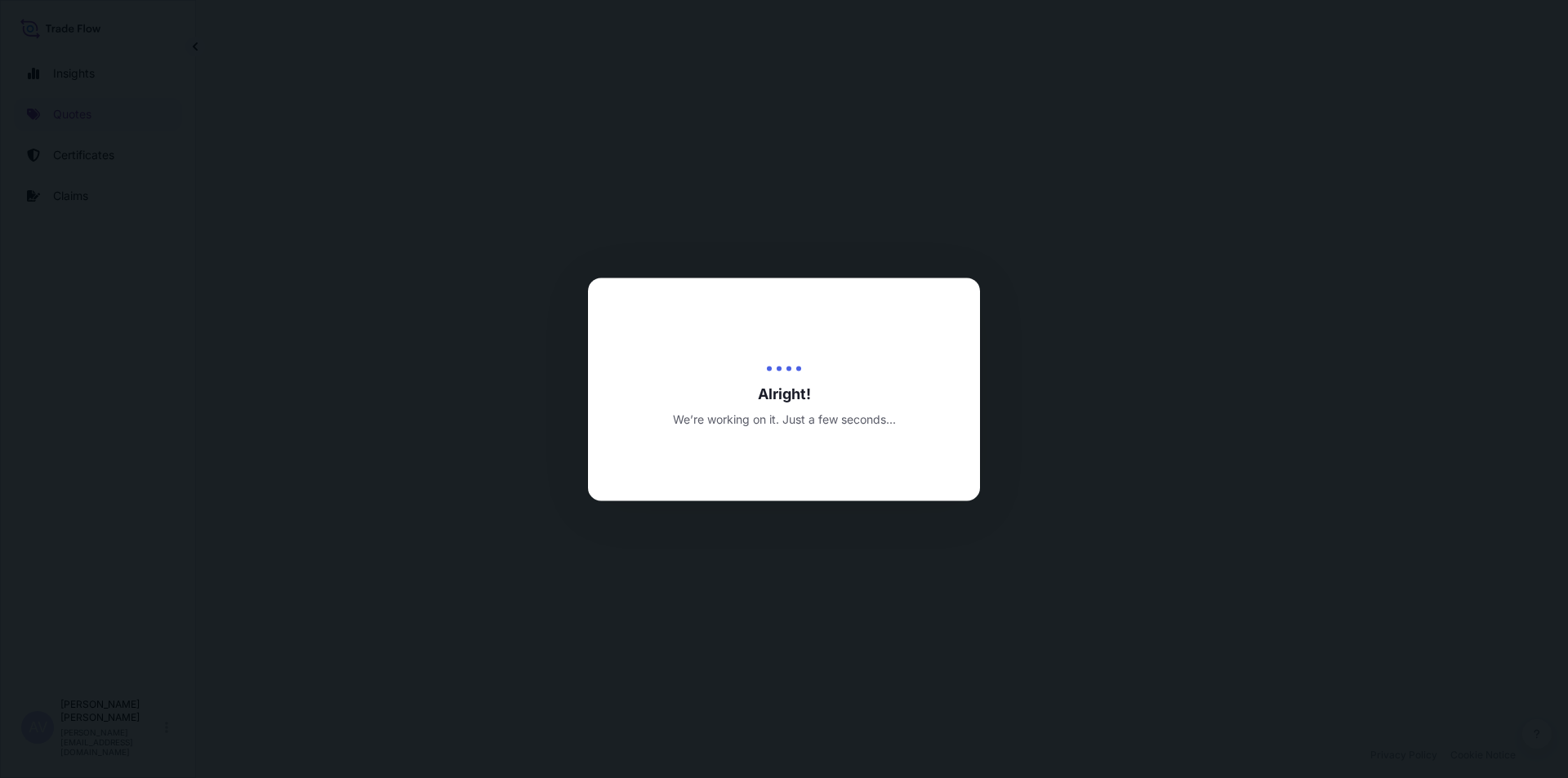
select select "Sea"
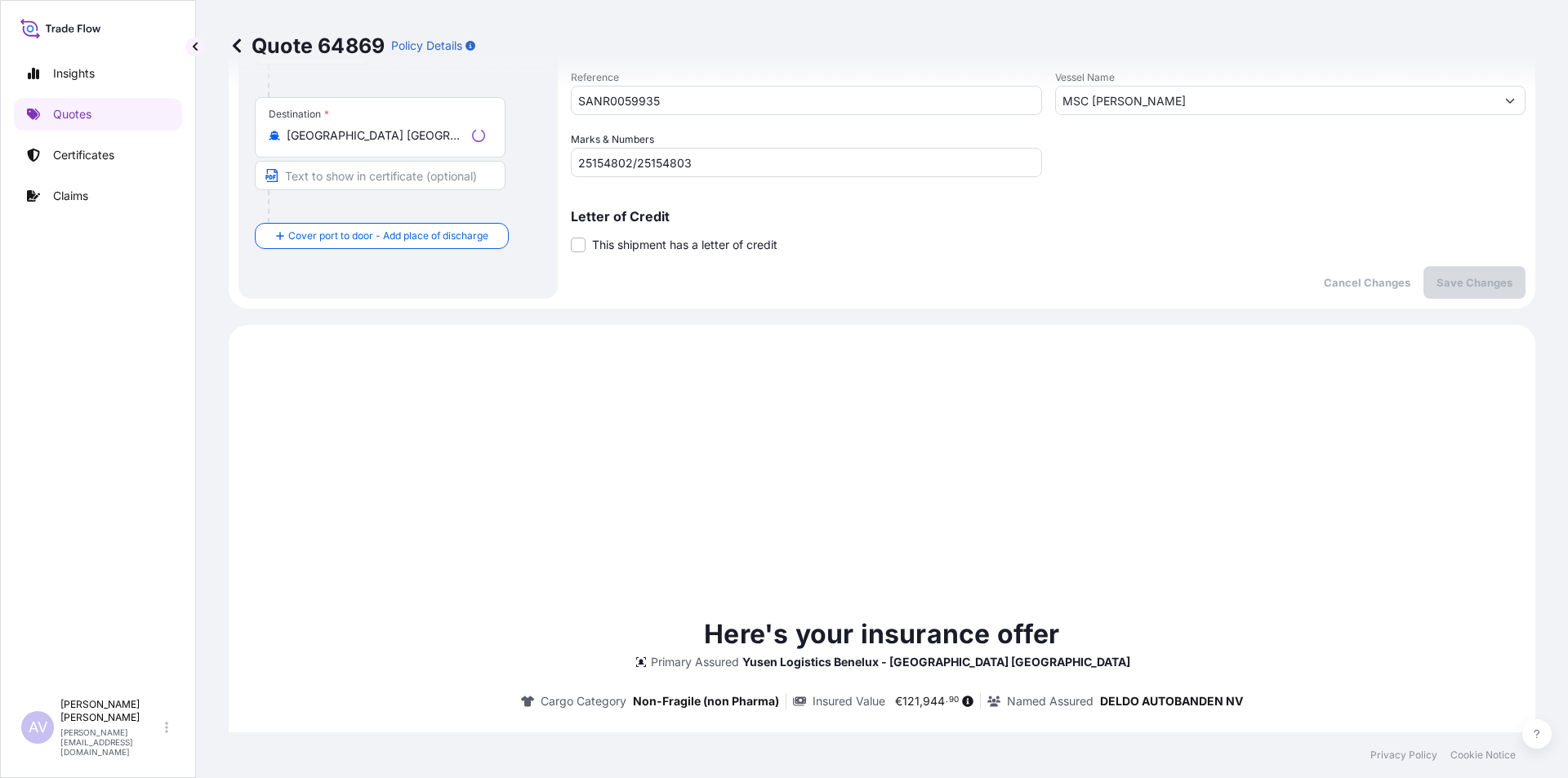
scroll to position [559, 0]
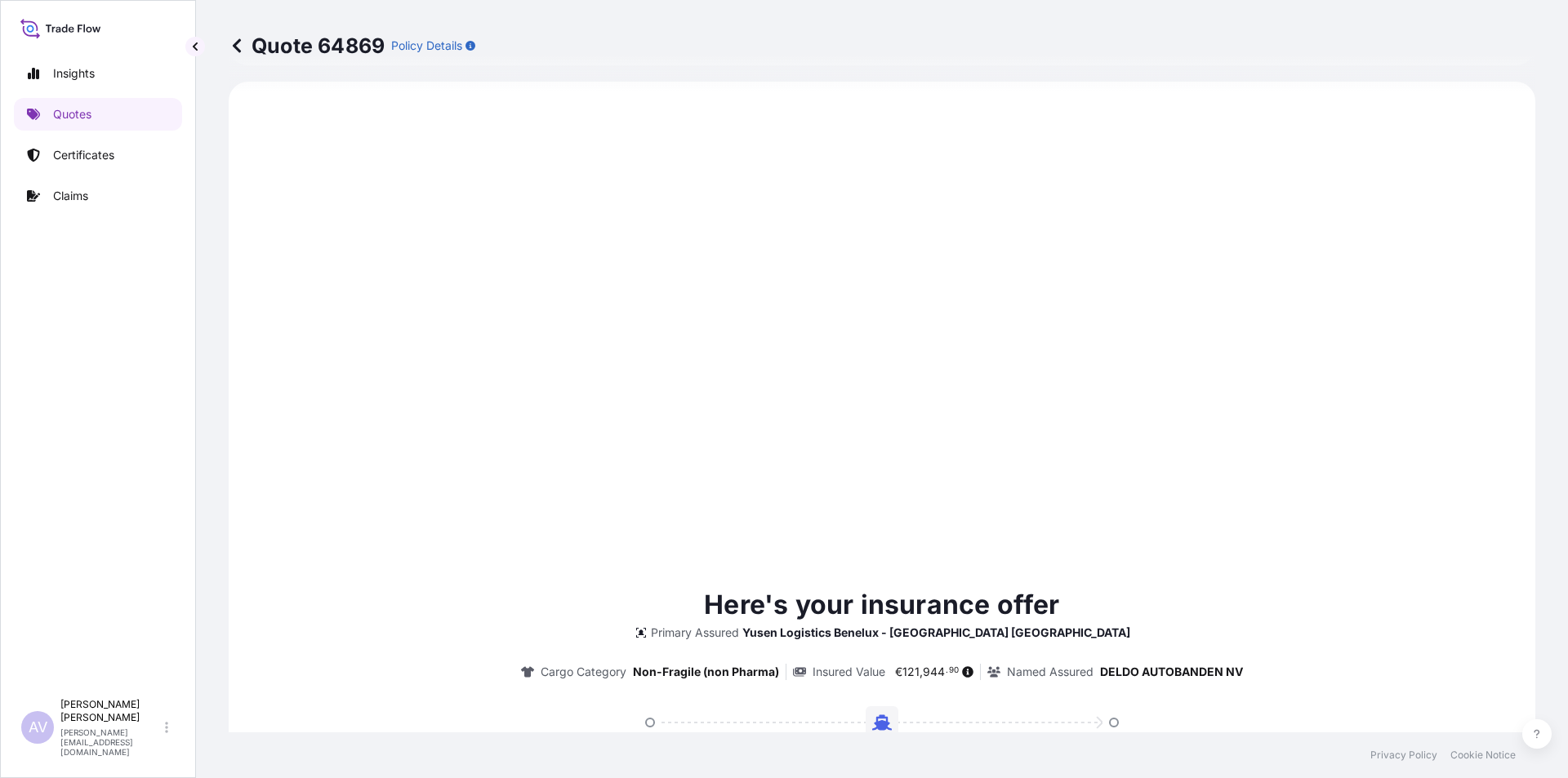
type input "[DATE]"
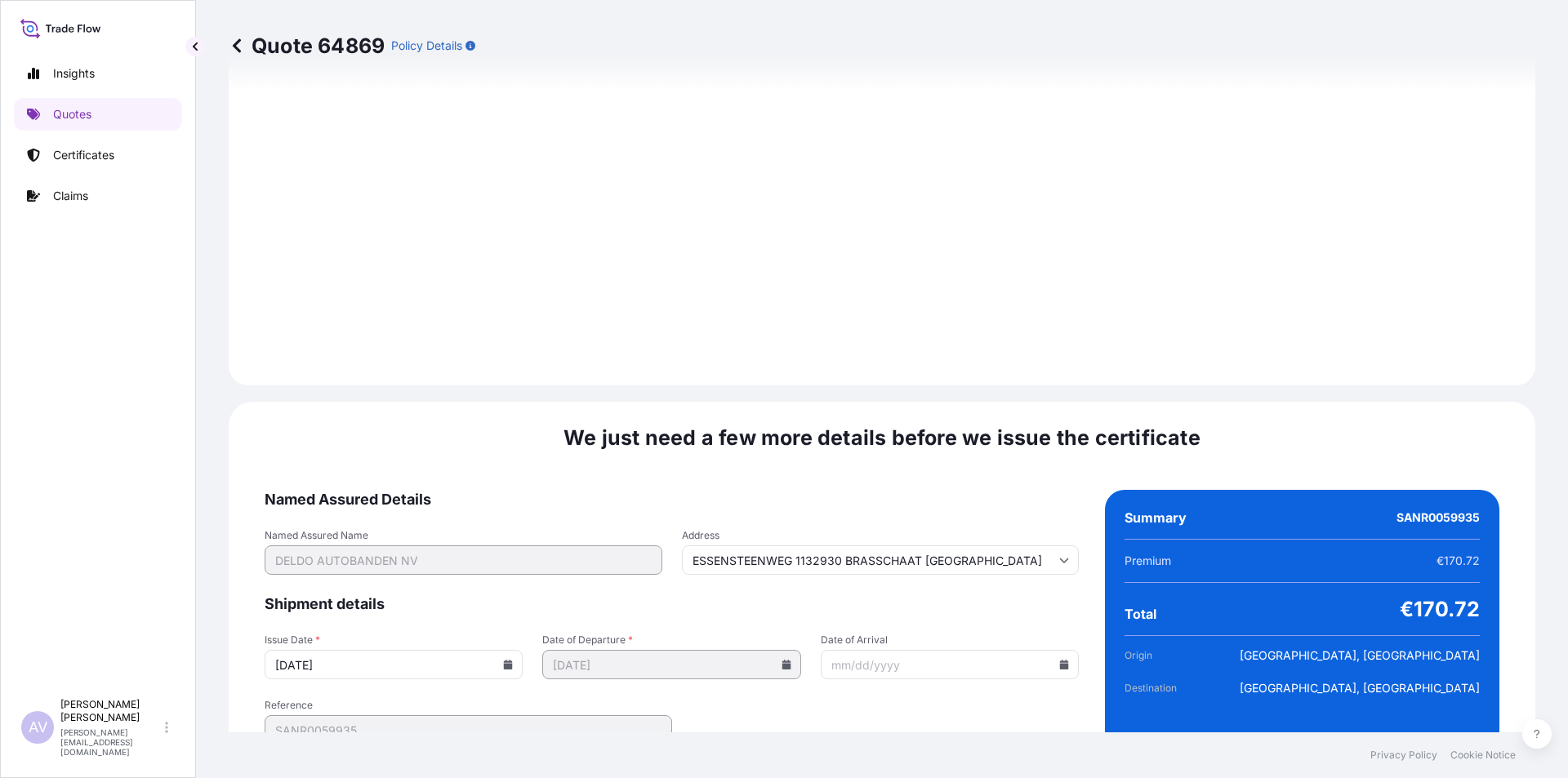
scroll to position [1680, 0]
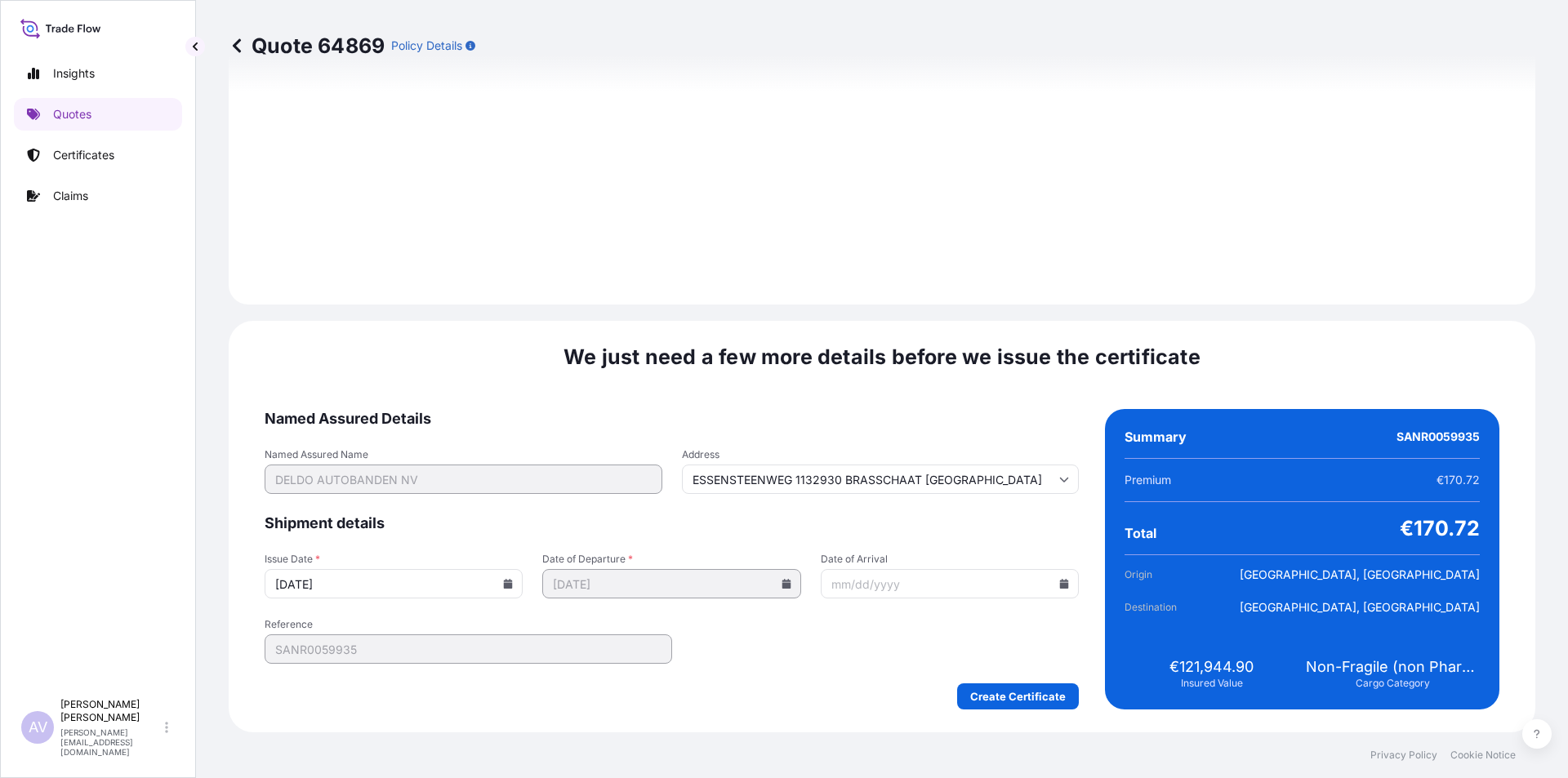
click at [1060, 584] on icon at bounding box center [1064, 584] width 9 height 10
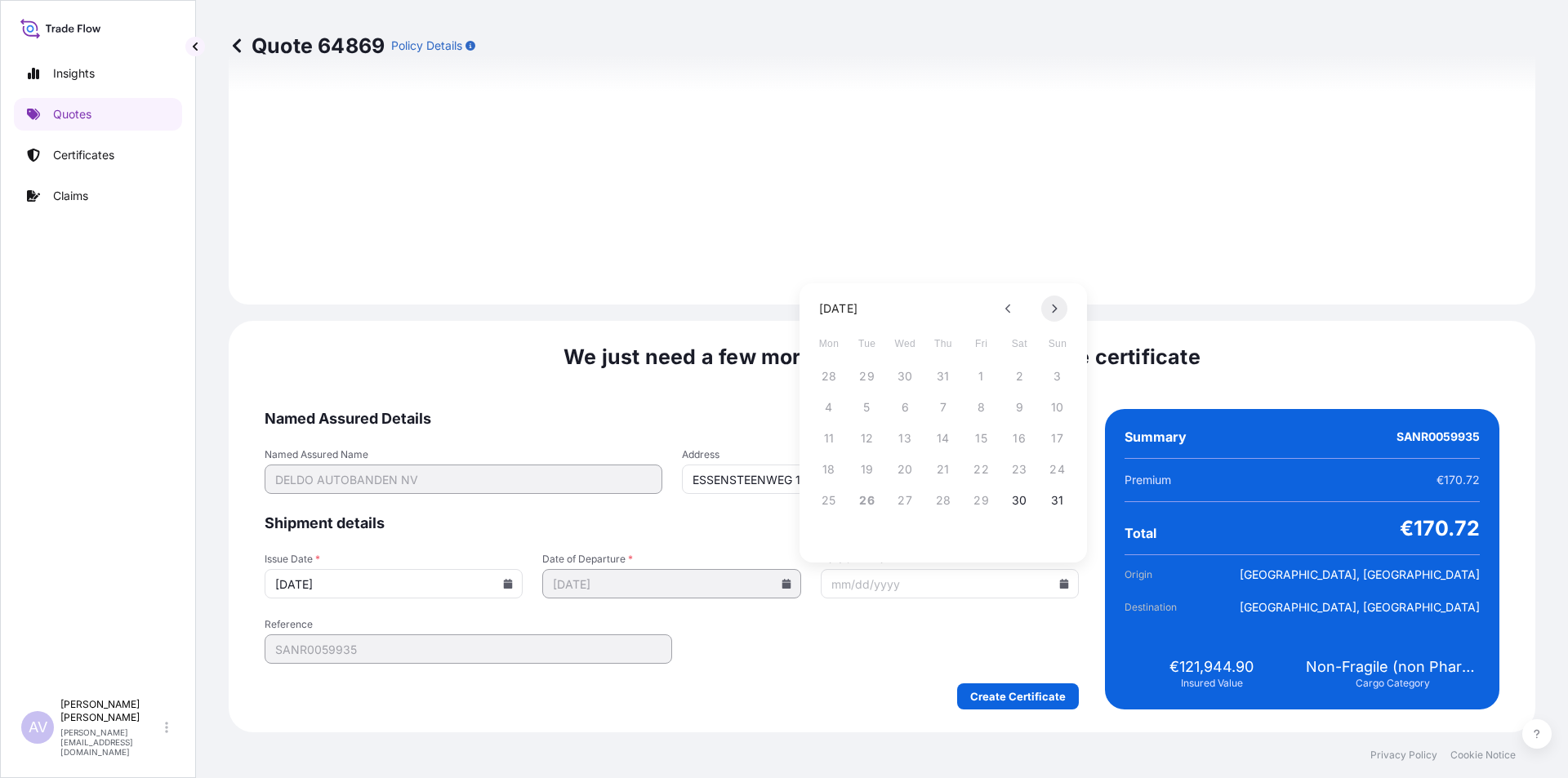
click at [1053, 310] on icon at bounding box center [1054, 309] width 7 height 10
click at [1050, 307] on button at bounding box center [1054, 309] width 27 height 27
click at [907, 373] on button "1" at bounding box center [905, 377] width 27 height 27
type input "ESSENSTEENWEG 1132930 BRASSCHAAT [GEOGRAPHIC_DATA]"
type input "[DATE]"
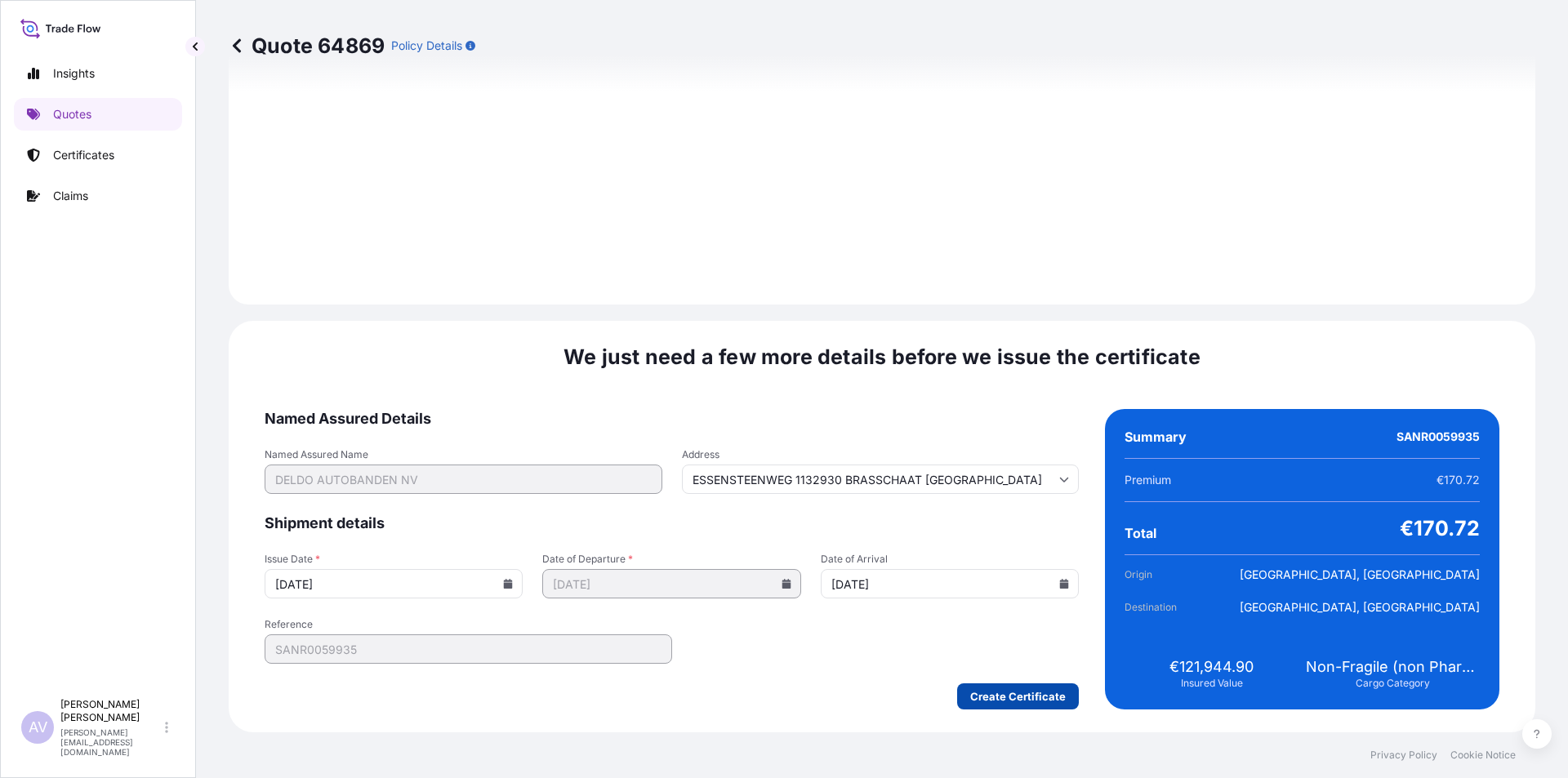
type input "ESSENSTEENWEG 1132930 BRASSCHAAT [GEOGRAPHIC_DATA]"
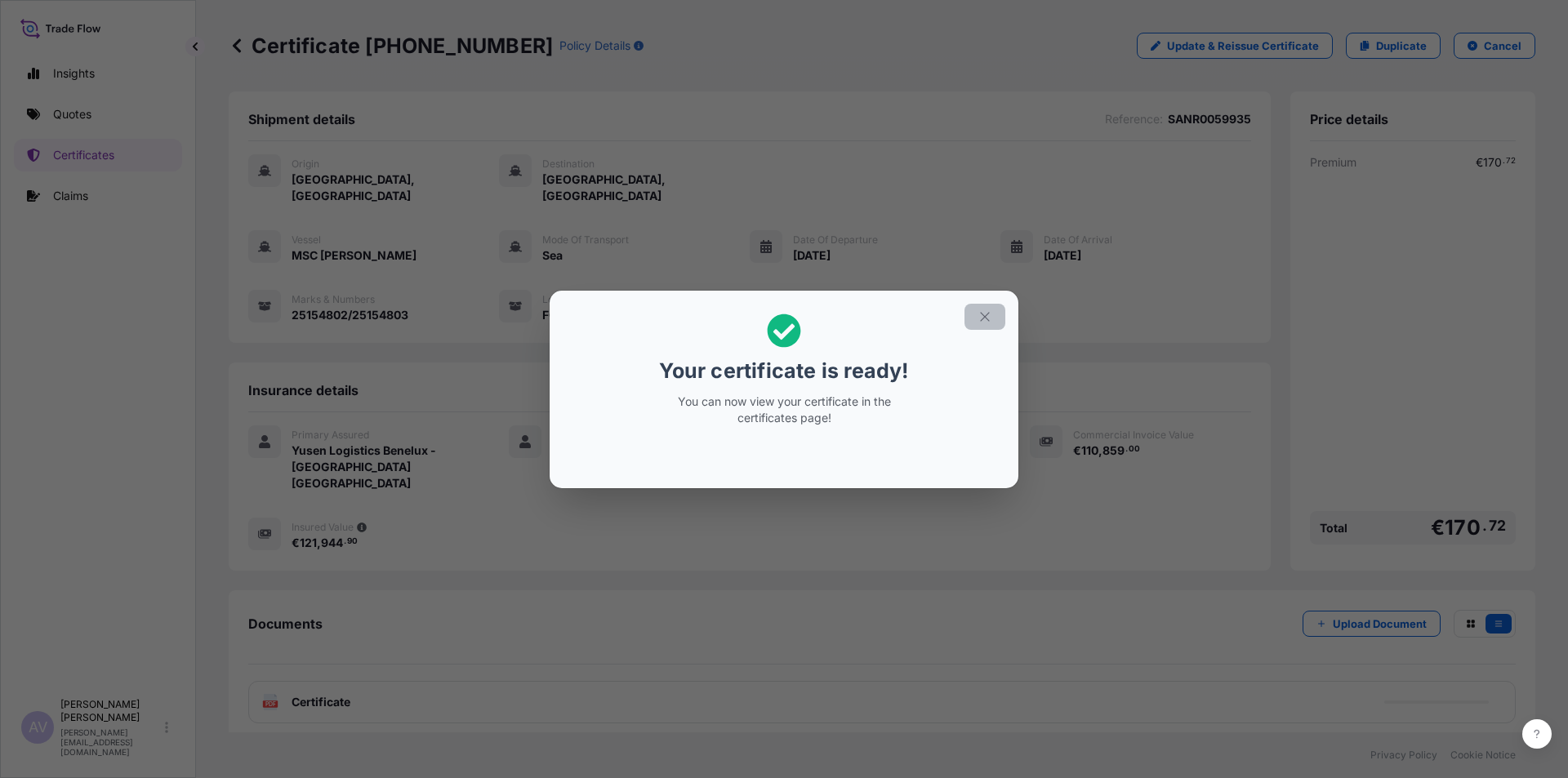
click at [986, 318] on icon "button" at bounding box center [986, 317] width 15 height 15
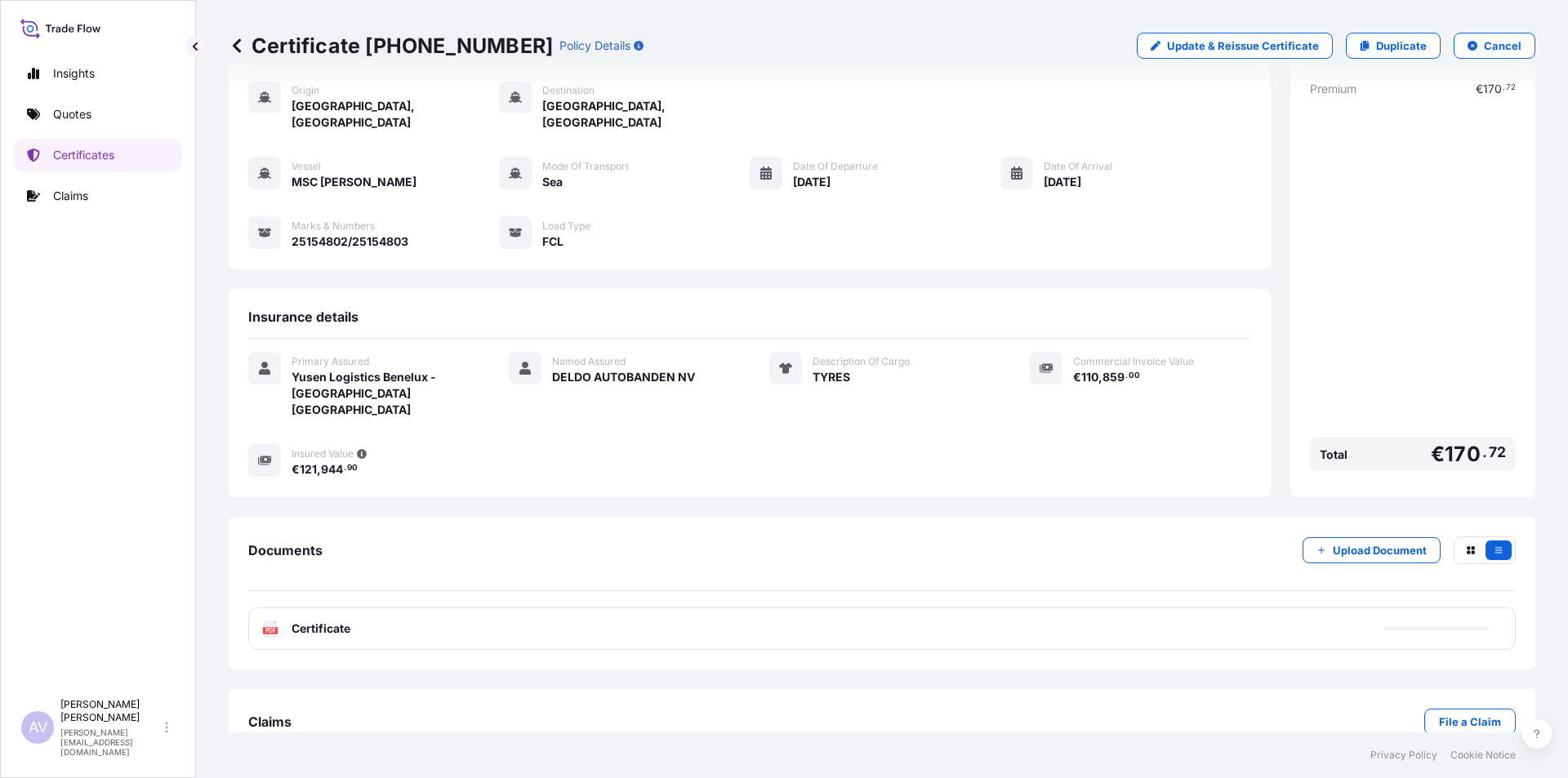
scroll to position [80, 0]
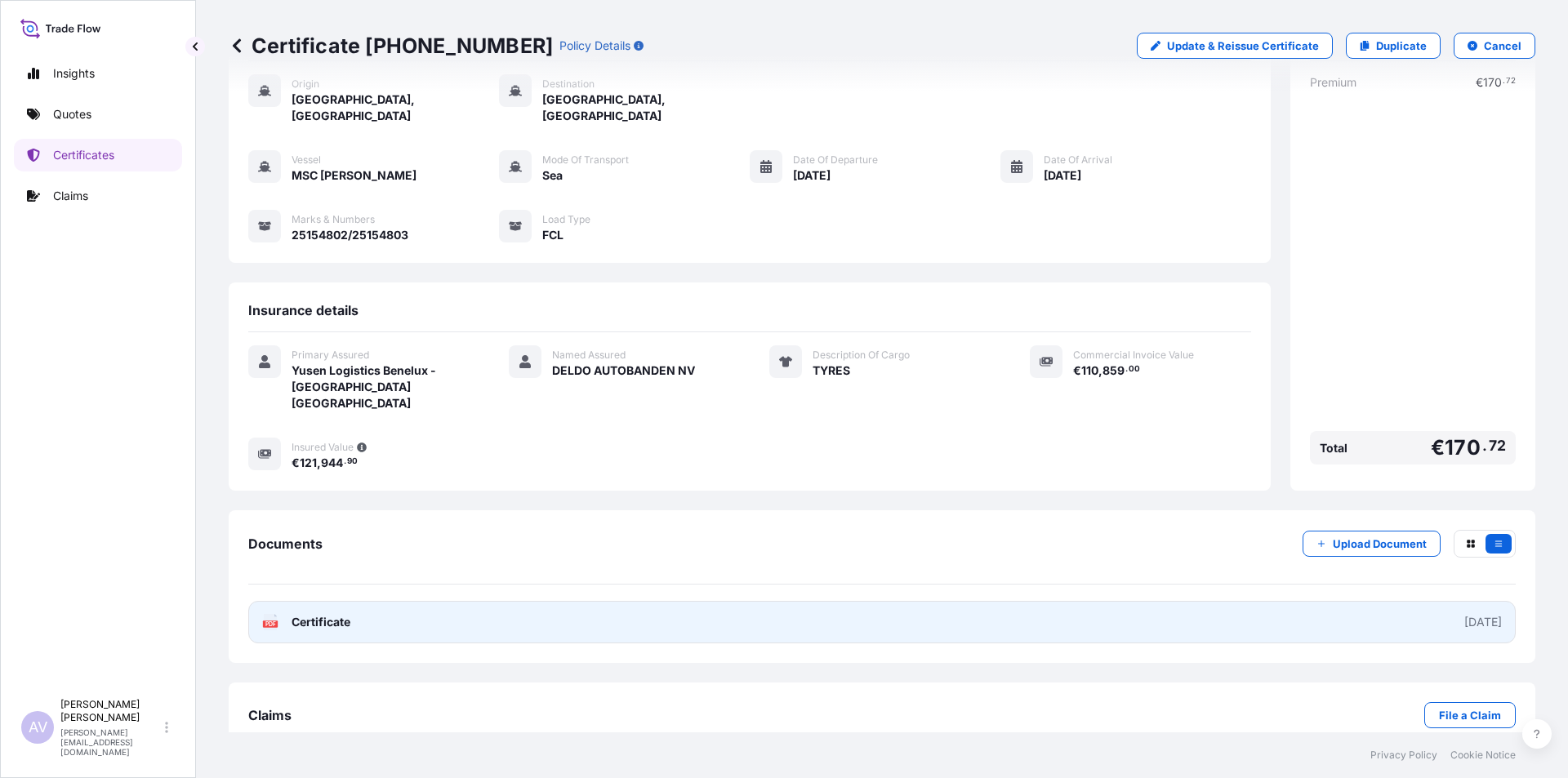
click at [268, 621] on text "PDF" at bounding box center [270, 624] width 11 height 6
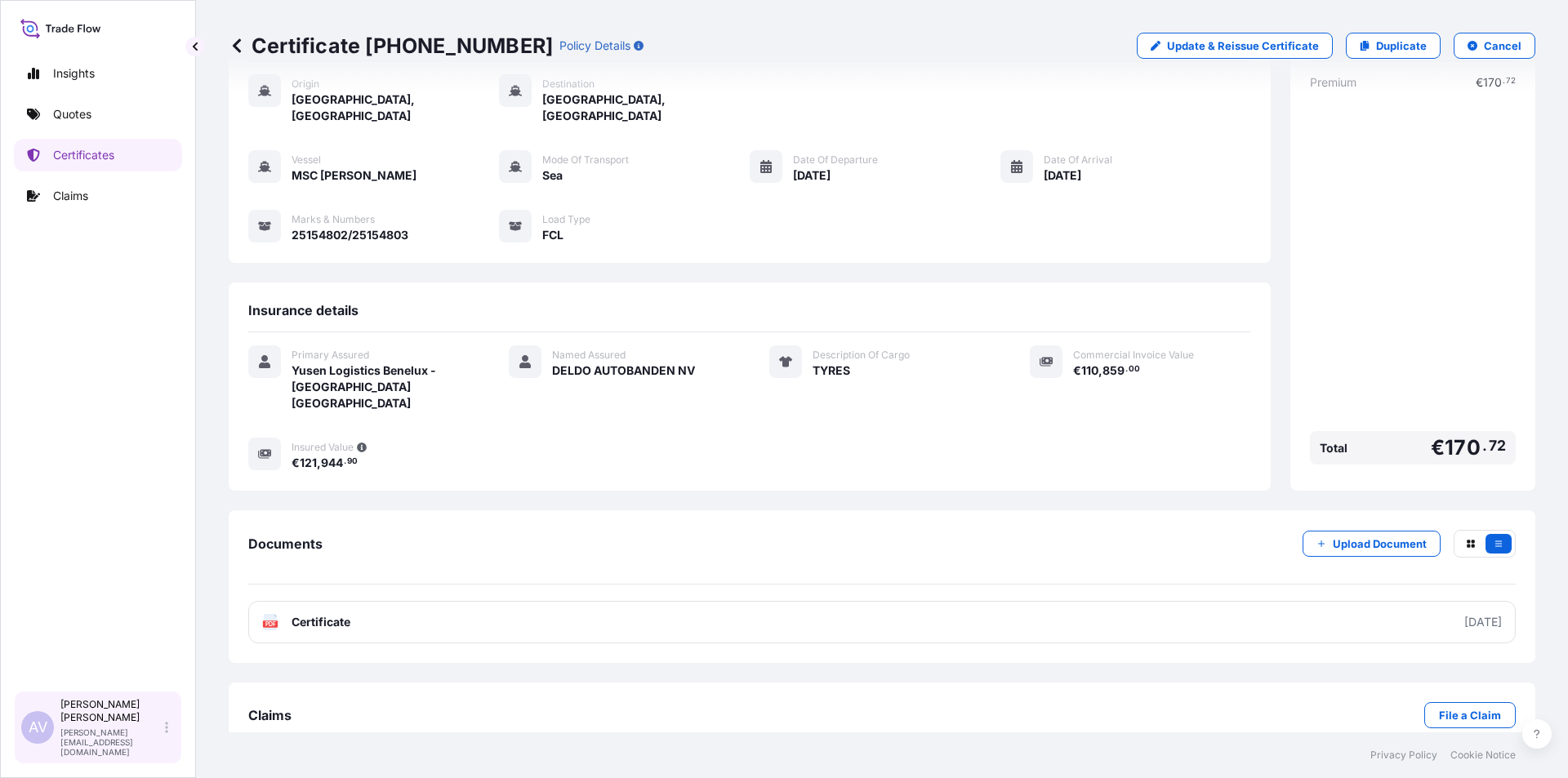
drag, startPoint x: 35, startPoint y: 735, endPoint x: 24, endPoint y: 748, distance: 17.0
click at [35, 734] on span "AV" at bounding box center [37, 727] width 19 height 17
